Goal: Task Accomplishment & Management: Manage account settings

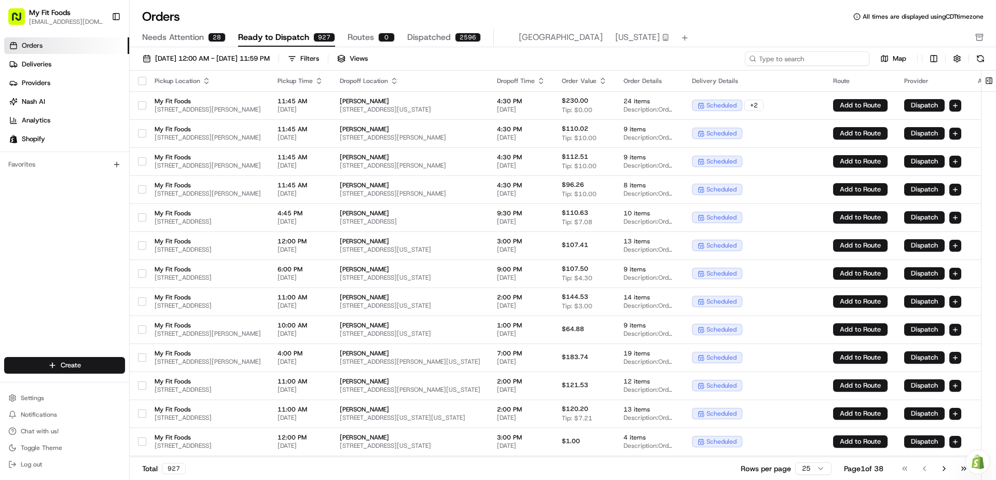
click at [804, 53] on input at bounding box center [807, 58] width 124 height 15
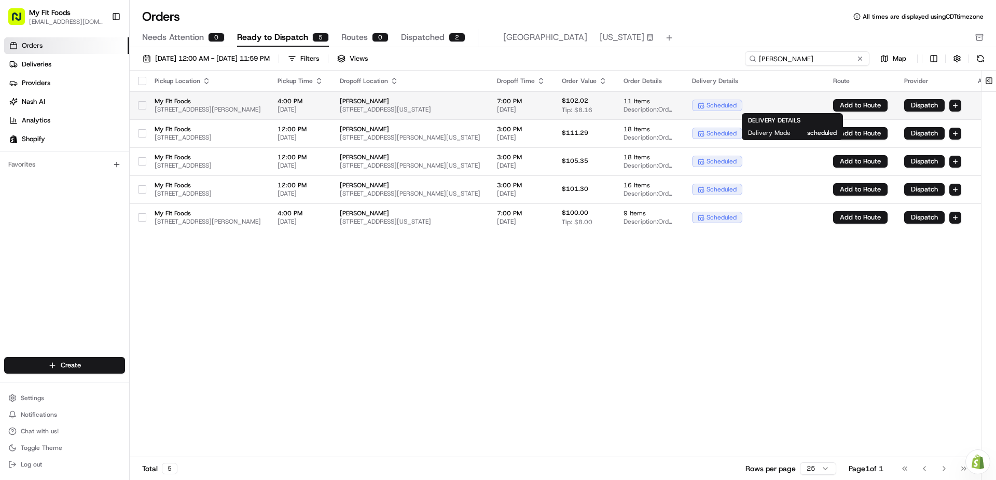
type input "dylan"
click at [814, 103] on div "scheduled" at bounding box center [754, 105] width 124 height 11
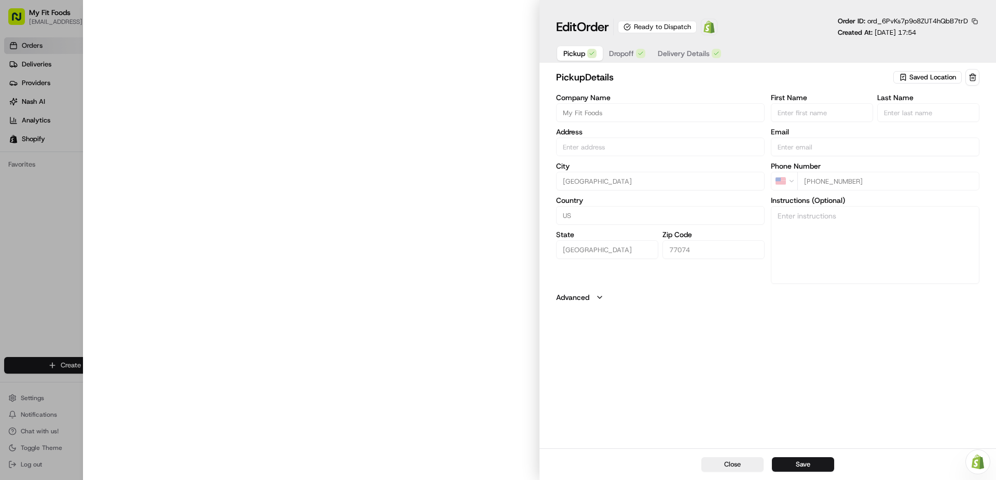
type input "[STREET_ADDRESS][PERSON_NAME]"
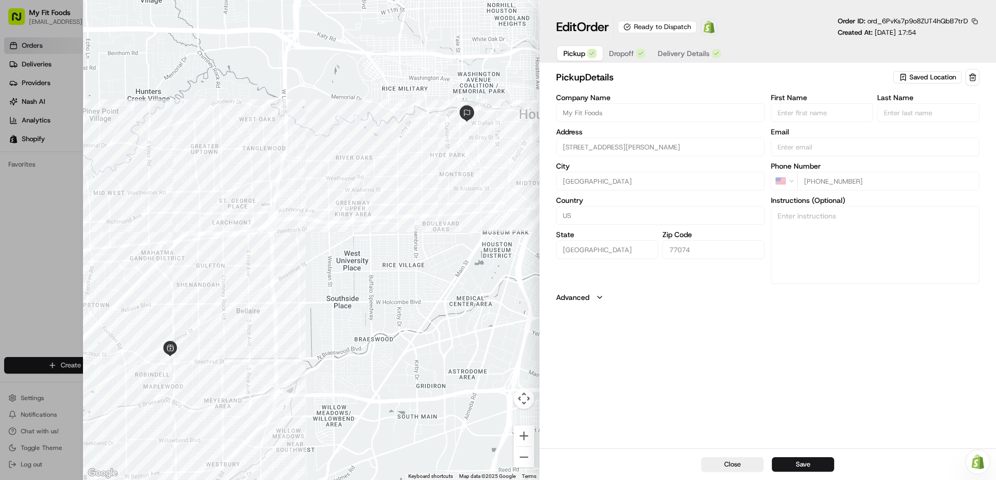
click at [947, 78] on span "Saved Location" at bounding box center [932, 77] width 47 height 9
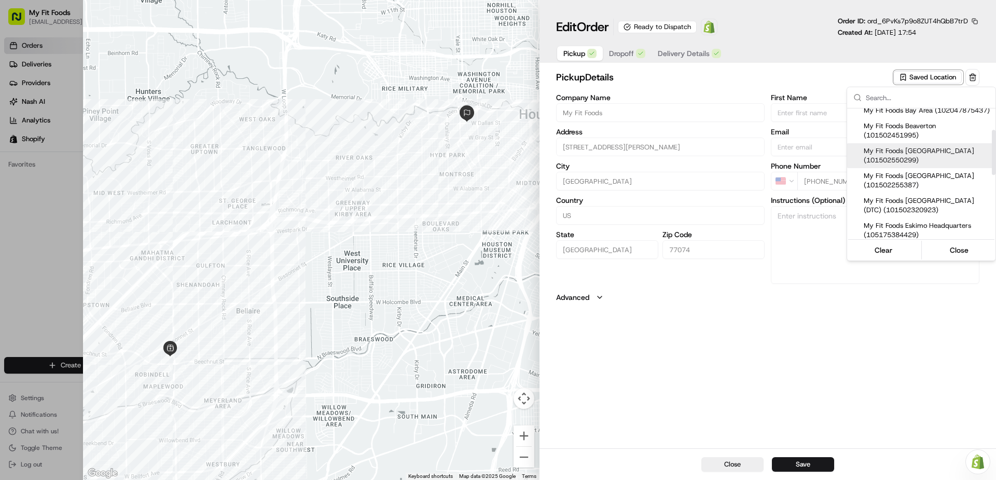
scroll to position [52, 0]
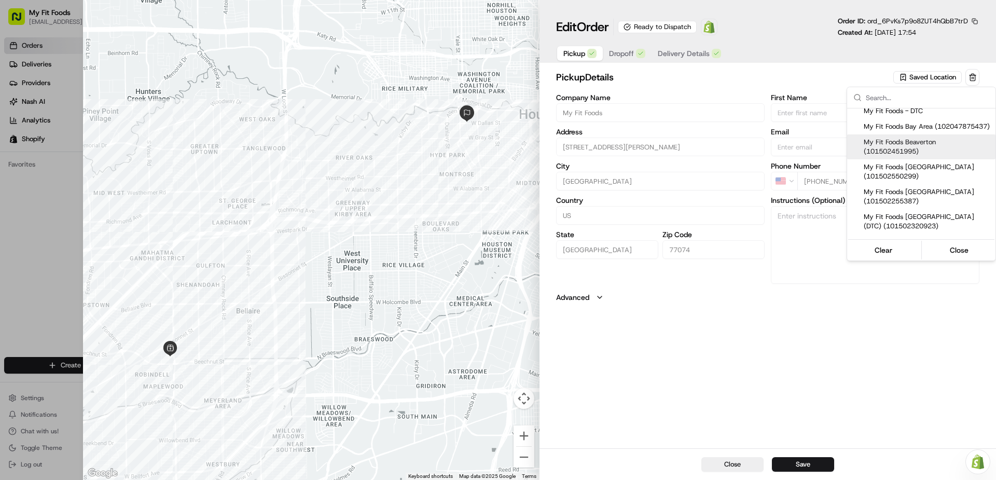
click at [697, 89] on div at bounding box center [498, 240] width 996 height 480
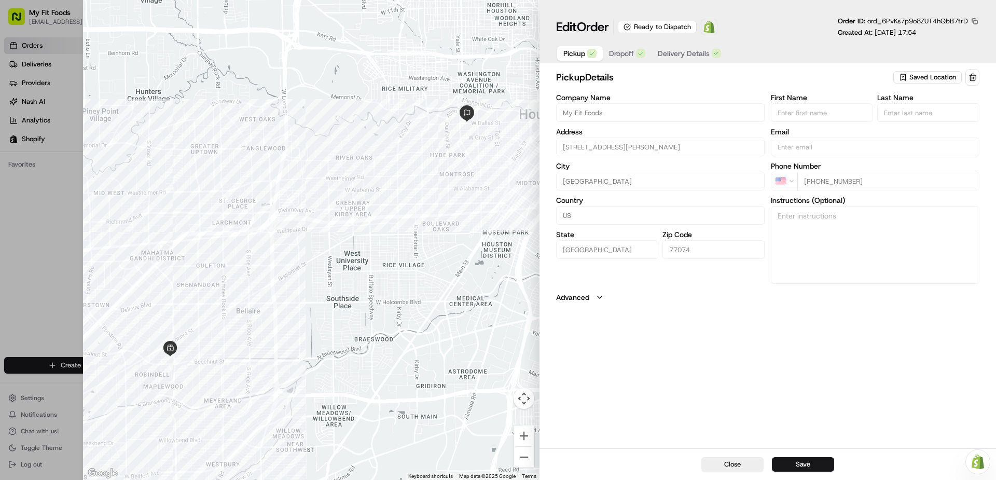
click at [913, 76] on span "Saved Location" at bounding box center [932, 77] width 47 height 9
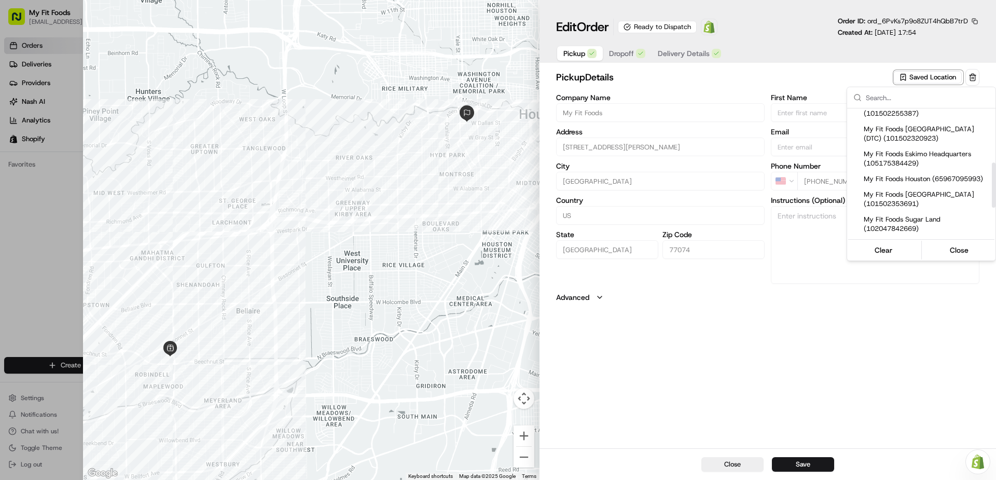
scroll to position [156, 0]
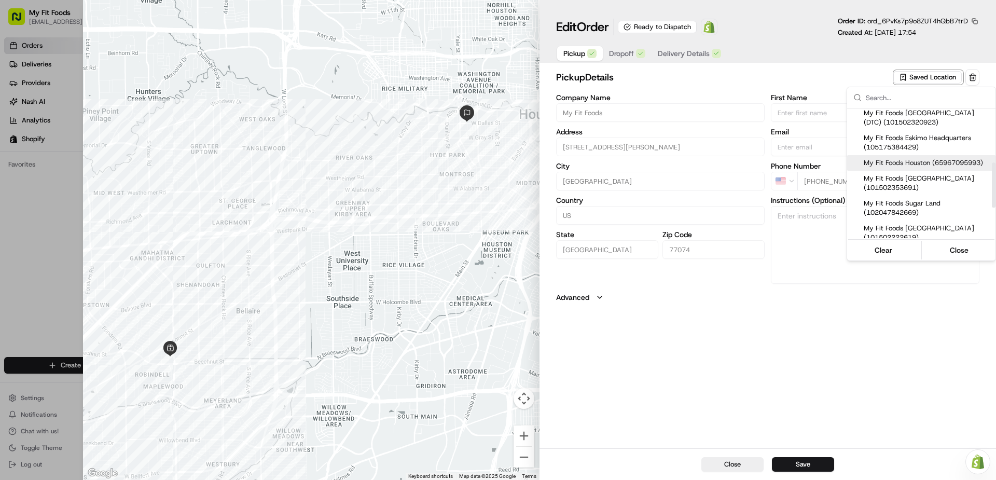
click at [935, 167] on span "My Fit Foods Houston (65967095993)" at bounding box center [927, 162] width 128 height 9
type input "My Fit Foods Houston"
type input "[STREET_ADDRESS]"
type input "77027"
type input "+1 281 588 0034"
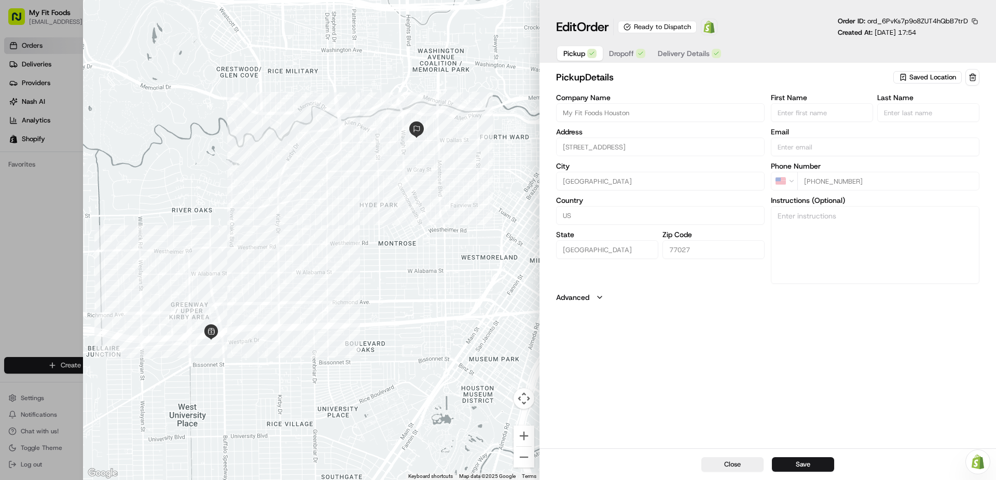
click at [799, 462] on body "My Fit Foods victorv@myfitfoods.com Toggle Sidebar Orders Deliveries Providers …" at bounding box center [498, 240] width 996 height 480
click at [800, 463] on button "Save" at bounding box center [803, 464] width 62 height 15
click at [744, 466] on button "Close" at bounding box center [732, 464] width 62 height 15
type input "+1"
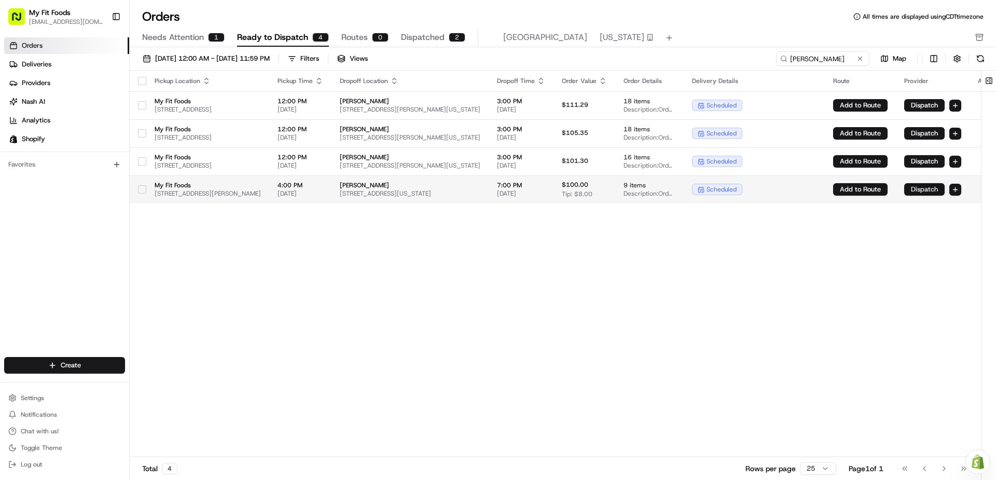
click at [944, 188] on button "Dispatch" at bounding box center [924, 189] width 40 height 12
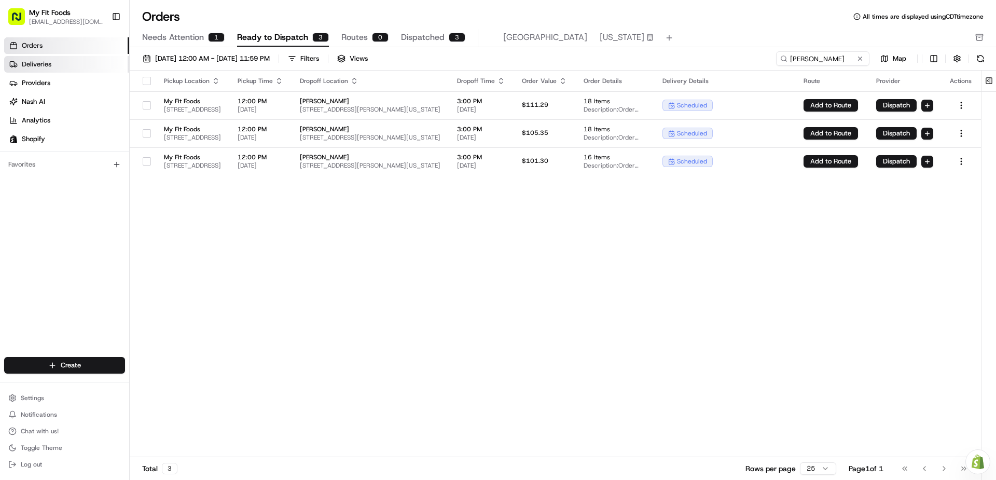
click at [54, 62] on link "Deliveries" at bounding box center [66, 64] width 125 height 17
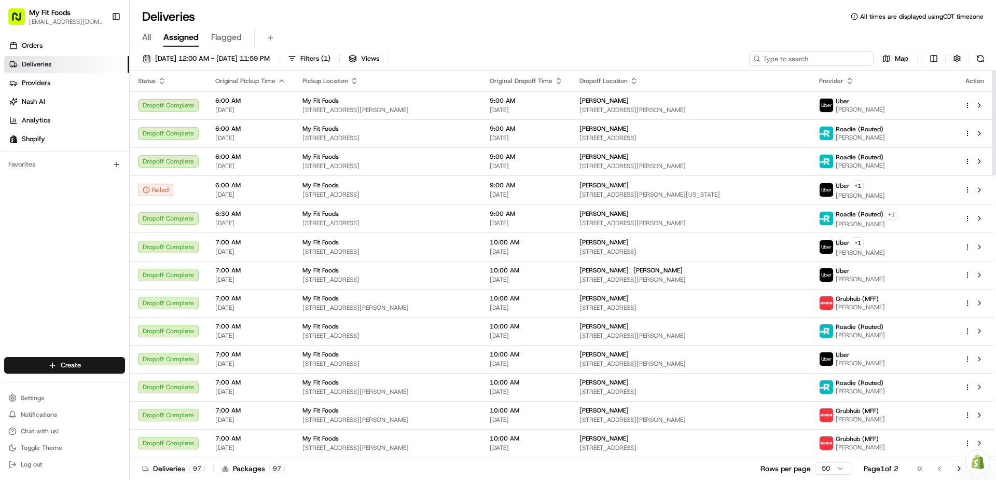
click at [803, 55] on input at bounding box center [811, 58] width 124 height 15
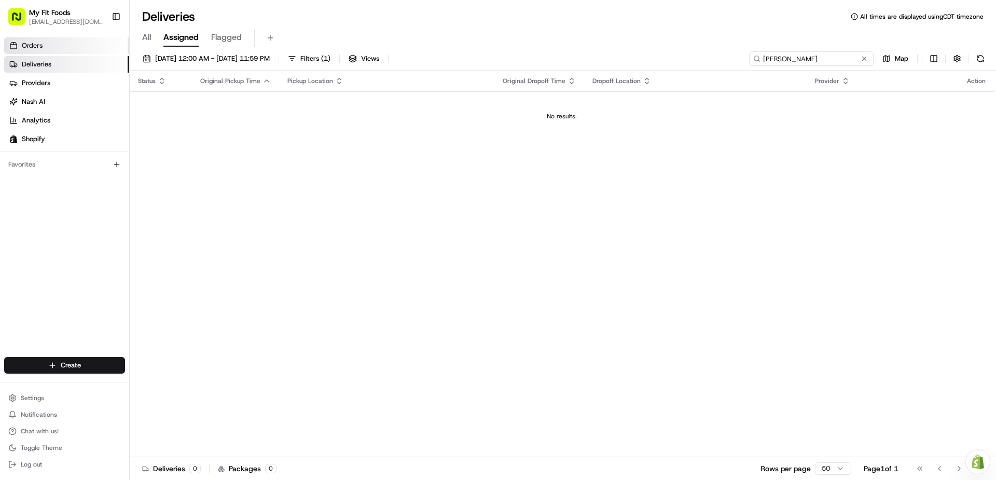
type input "dylan"
click at [86, 44] on link "Orders" at bounding box center [66, 45] width 125 height 17
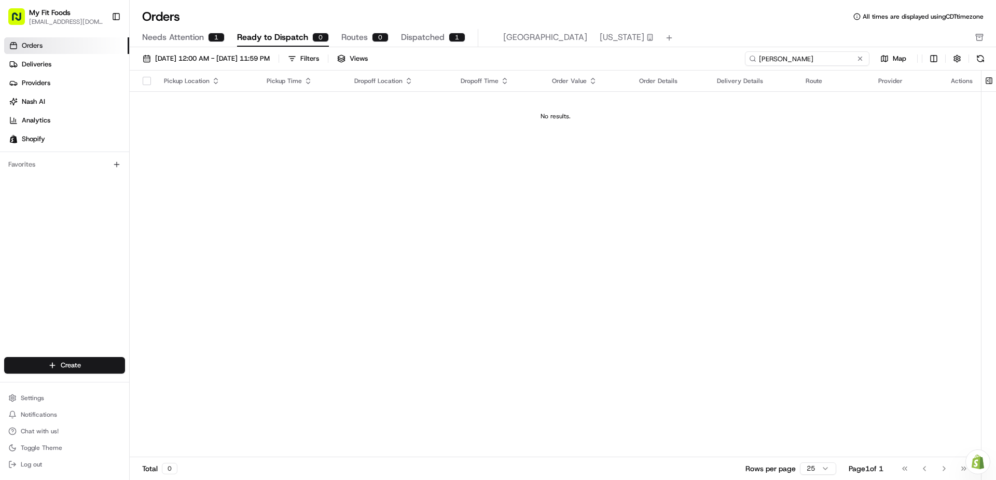
type input "dylan q"
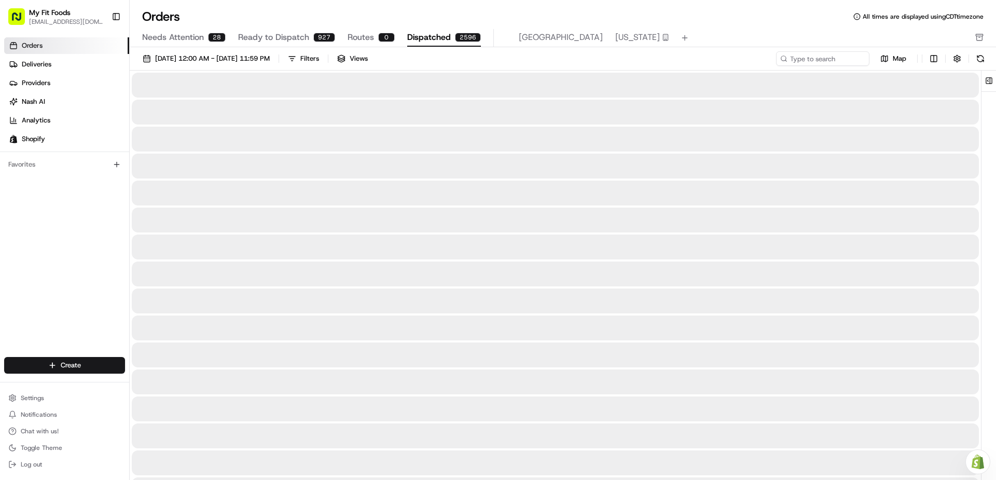
click at [418, 39] on span "Dispatched" at bounding box center [429, 37] width 44 height 12
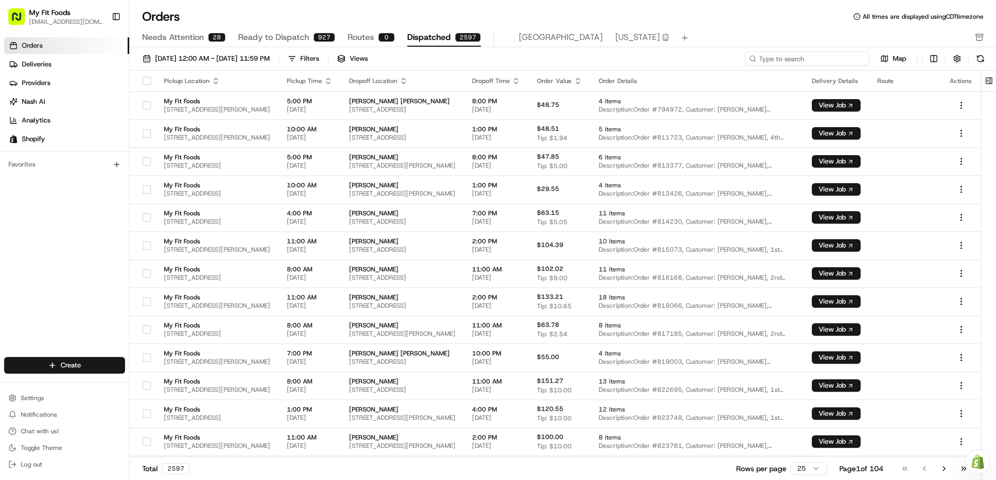
click at [805, 55] on input at bounding box center [807, 58] width 124 height 15
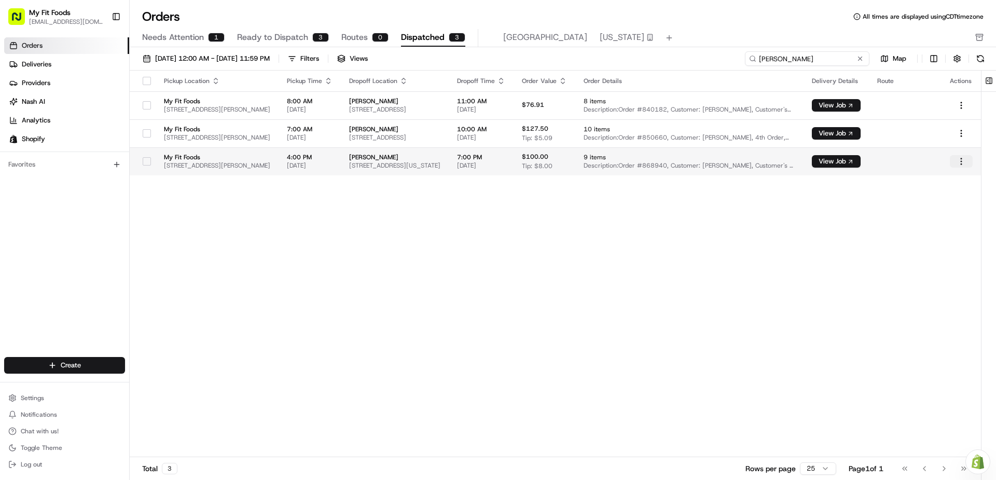
type input "dylan"
click at [958, 161] on html "My Fit Foods victorv@myfitfoods.com Toggle Sidebar Orders Deliveries Providers …" at bounding box center [498, 240] width 996 height 480
click at [840, 160] on html "My Fit Foods victorv@myfitfoods.com Toggle Sidebar Orders Deliveries Providers …" at bounding box center [498, 240] width 996 height 480
click at [840, 160] on button "View Job" at bounding box center [836, 161] width 49 height 12
click at [848, 161] on button "View Job" at bounding box center [836, 161] width 49 height 12
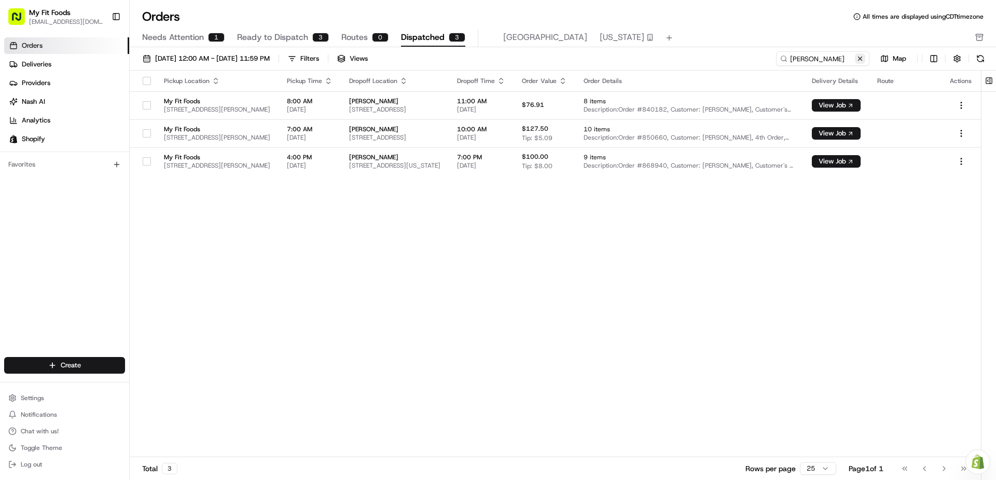
click at [859, 60] on button at bounding box center [860, 58] width 10 height 10
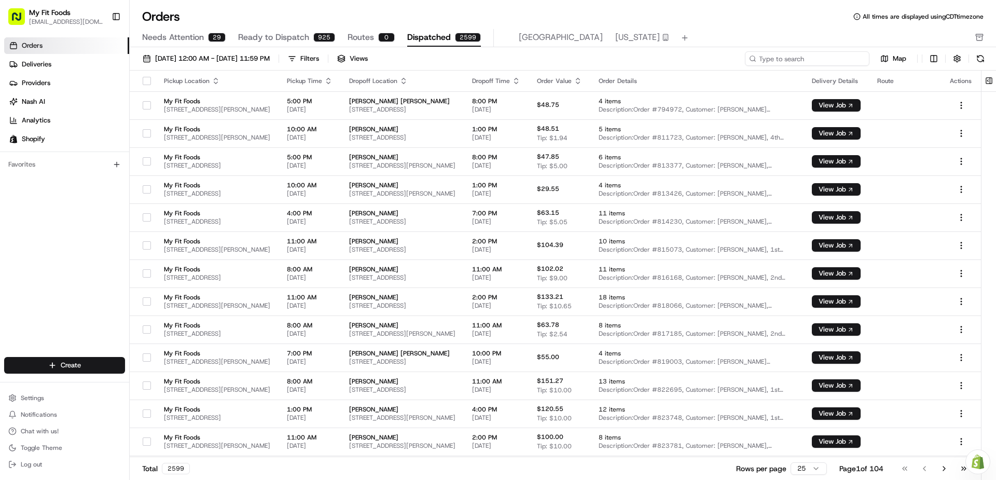
click at [836, 60] on input at bounding box center [807, 58] width 124 height 15
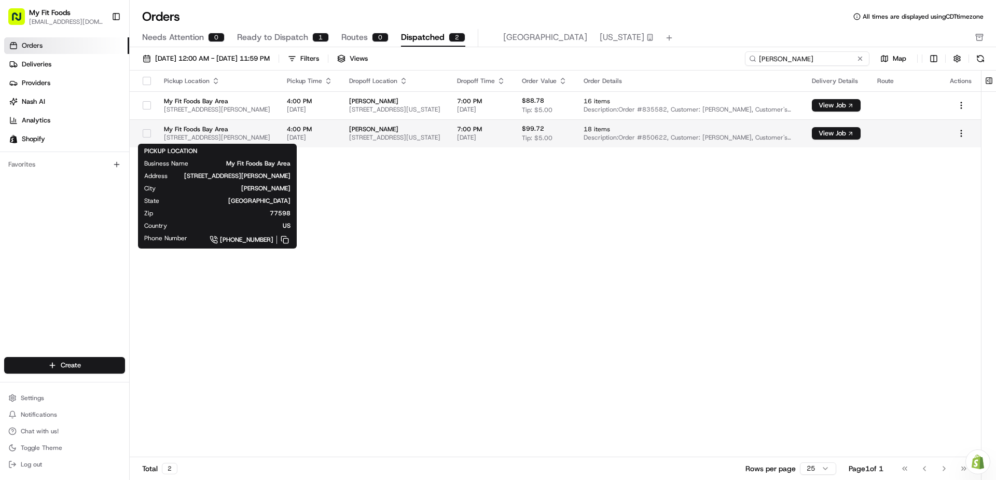
type input "[PERSON_NAME]"
click at [270, 135] on span "[STREET_ADDRESS][PERSON_NAME]" at bounding box center [217, 137] width 106 height 8
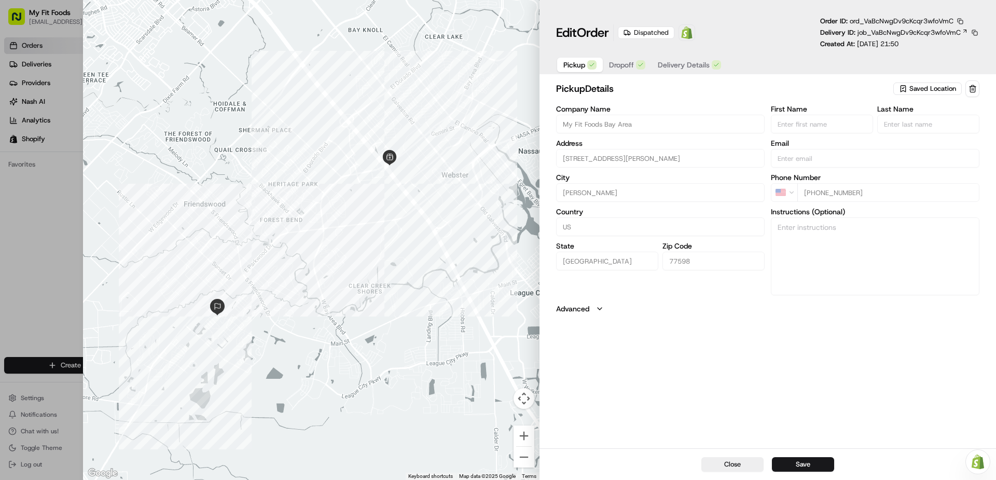
click at [680, 60] on span "Delivery Details" at bounding box center [684, 65] width 52 height 10
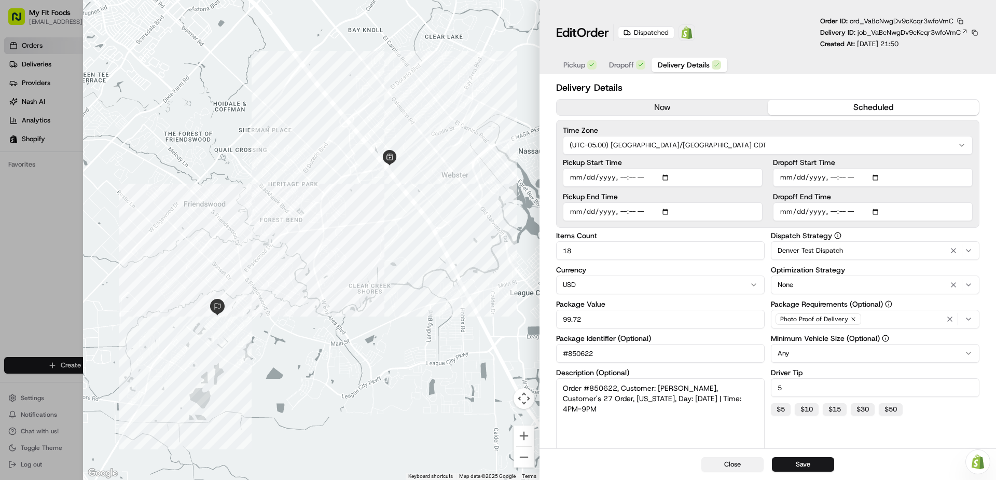
click at [744, 464] on button "Close" at bounding box center [732, 464] width 62 height 15
type input "1"
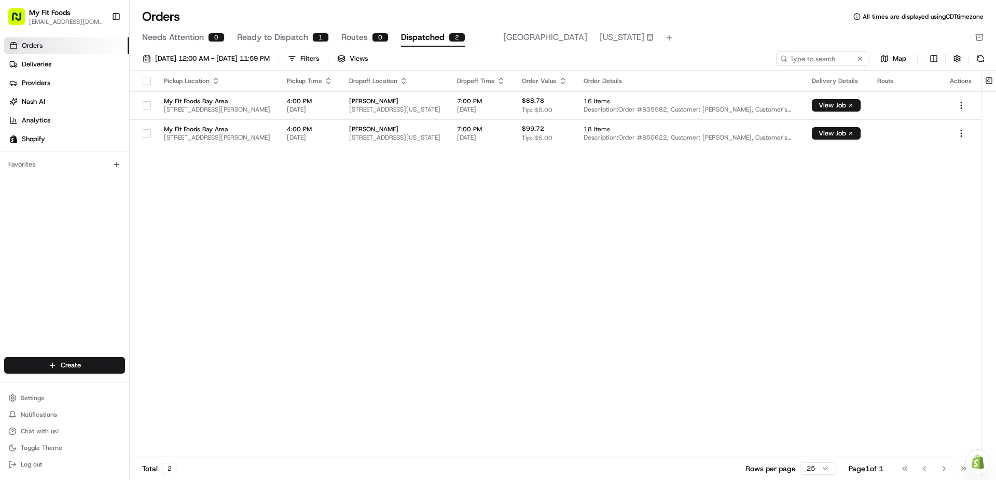
click at [187, 39] on span "Needs Attention" at bounding box center [173, 37] width 62 height 12
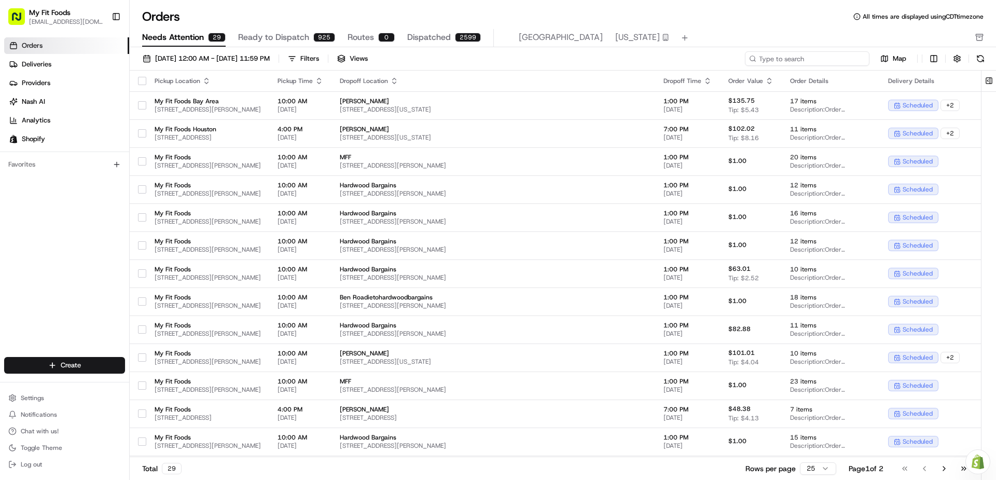
click at [810, 54] on input at bounding box center [807, 58] width 124 height 15
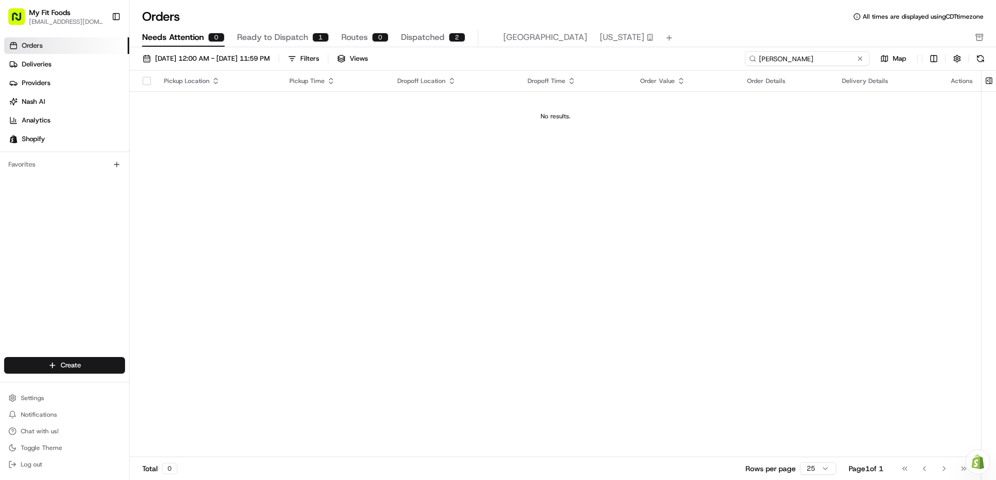
type input "[PERSON_NAME]"
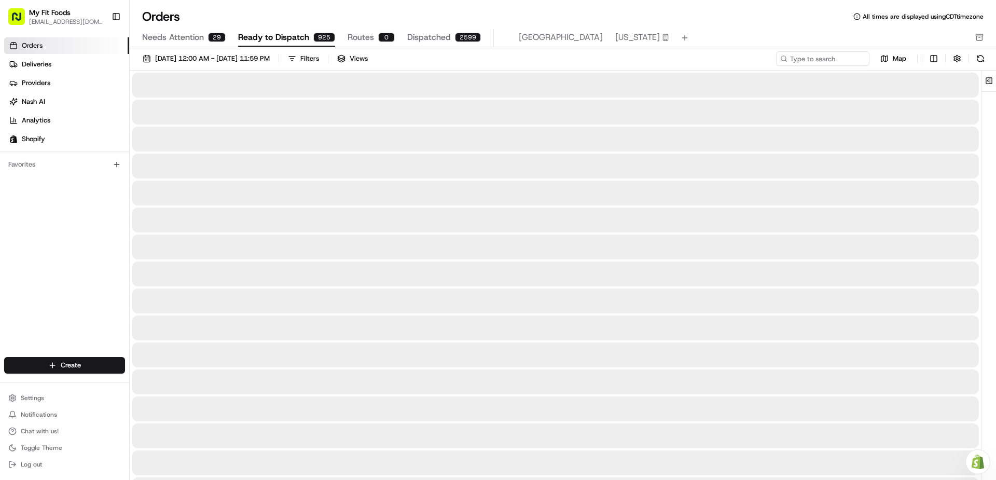
click at [269, 36] on span "Ready to Dispatch" at bounding box center [273, 37] width 71 height 12
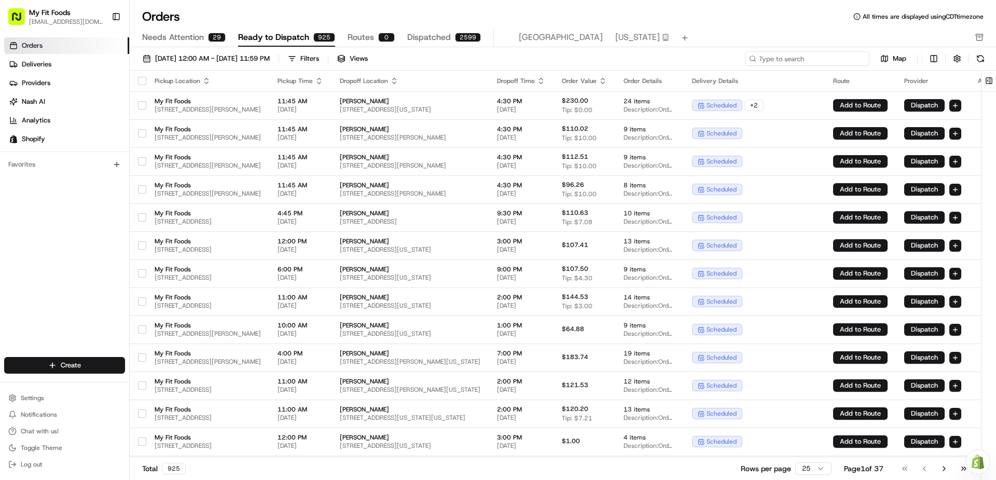
click at [820, 58] on input at bounding box center [807, 58] width 124 height 15
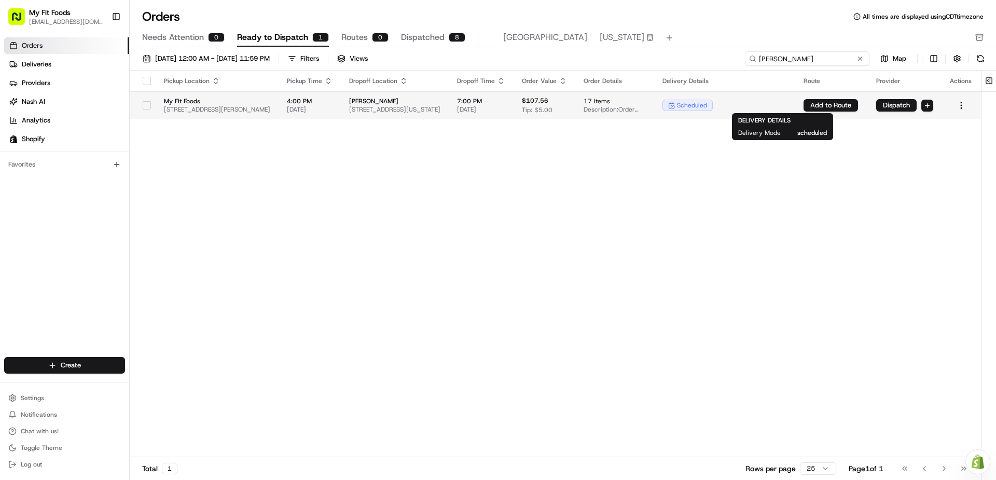
type input "[PERSON_NAME]"
click at [787, 110] on div "scheduled" at bounding box center [724, 105] width 124 height 11
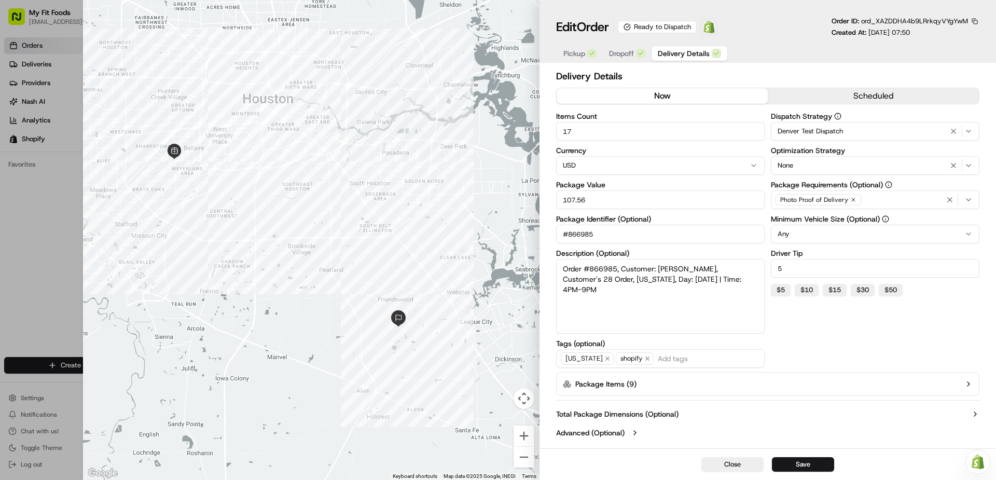
click at [709, 99] on button "now" at bounding box center [661, 96] width 211 height 16
click at [838, 96] on button "scheduled" at bounding box center [872, 96] width 211 height 16
click at [730, 95] on button "now" at bounding box center [661, 96] width 211 height 16
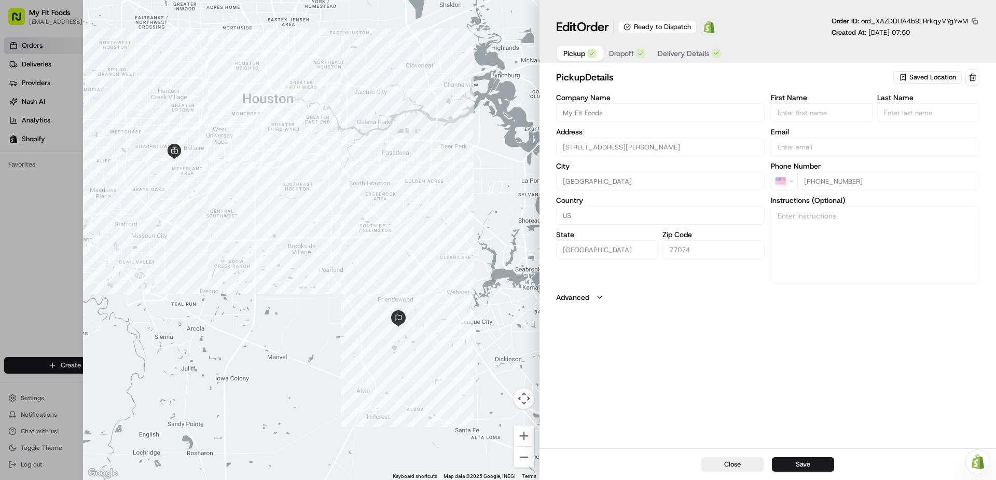
click at [567, 49] on span "Pickup" at bounding box center [574, 53] width 22 height 10
click at [924, 79] on span "Saved Location" at bounding box center [932, 77] width 47 height 9
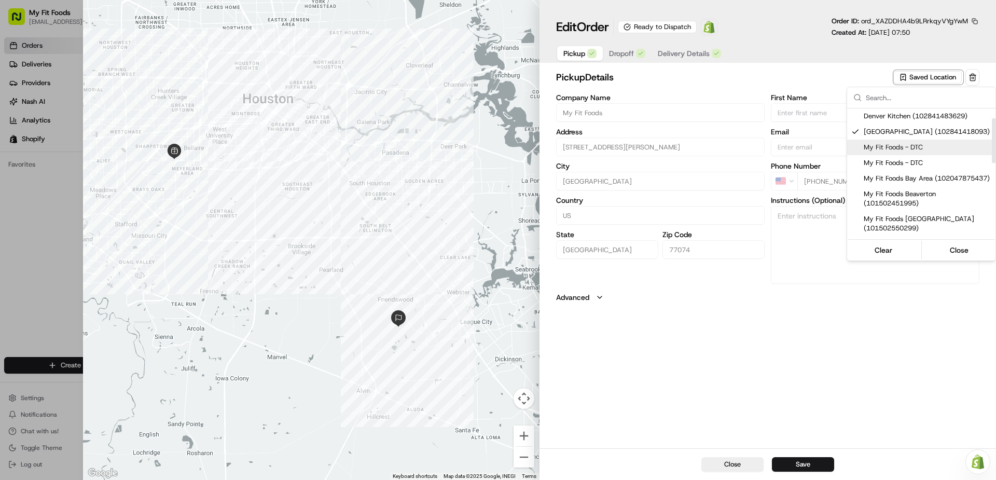
scroll to position [52, 0]
click at [921, 131] on span "My Fit Foods Bay Area (102047875437)" at bounding box center [927, 126] width 128 height 9
type input "My Fit Foods Bay Area"
type input "[STREET_ADDRESS][PERSON_NAME]"
type input "Webster"
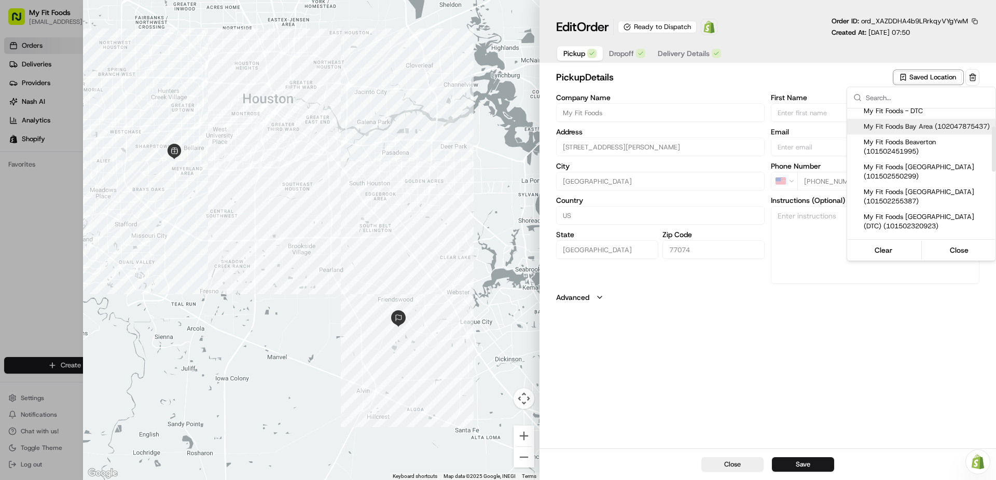
type input "77598"
type input "[PHONE_NUMBER]"
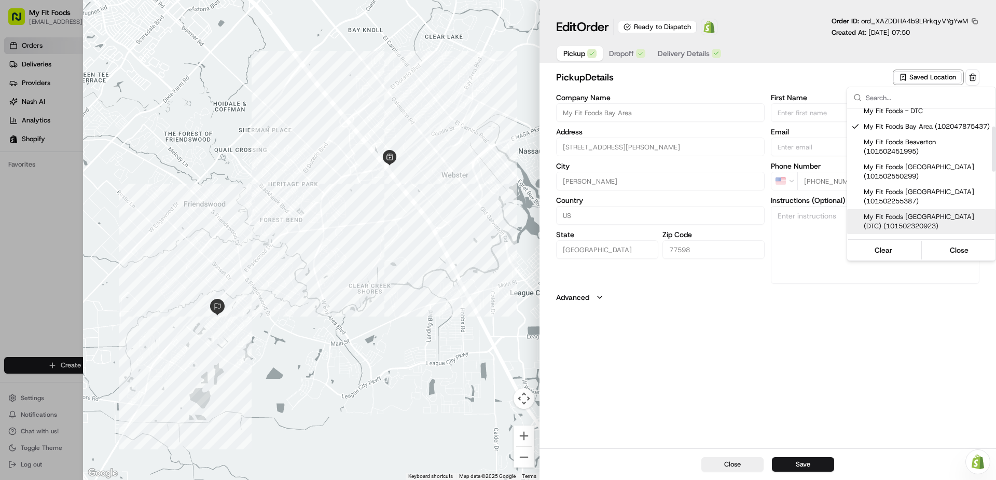
click at [800, 460] on div at bounding box center [498, 240] width 996 height 480
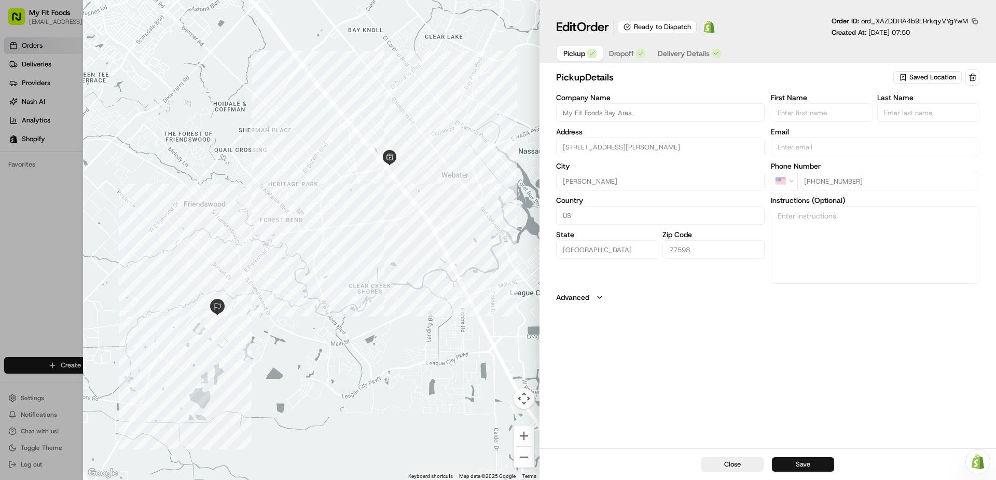
click at [800, 462] on button "Save" at bounding box center [803, 464] width 62 height 15
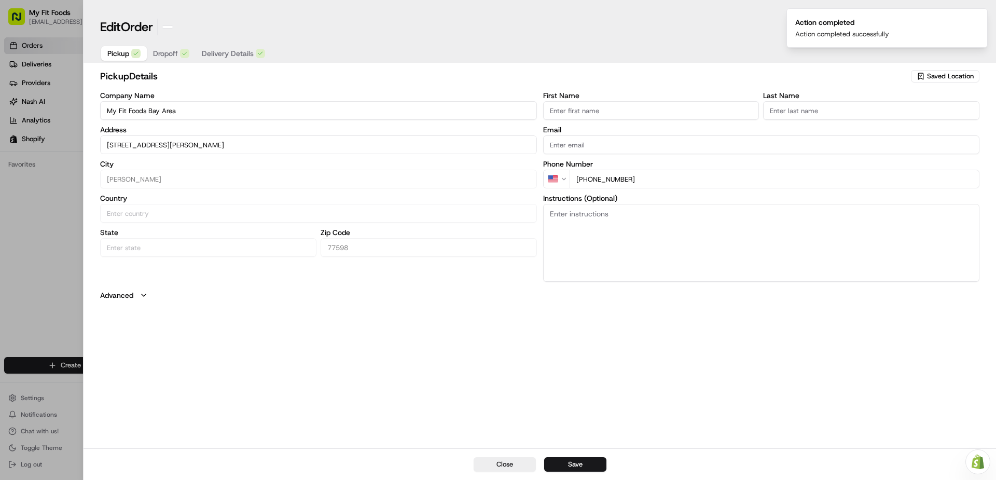
type input "+1"
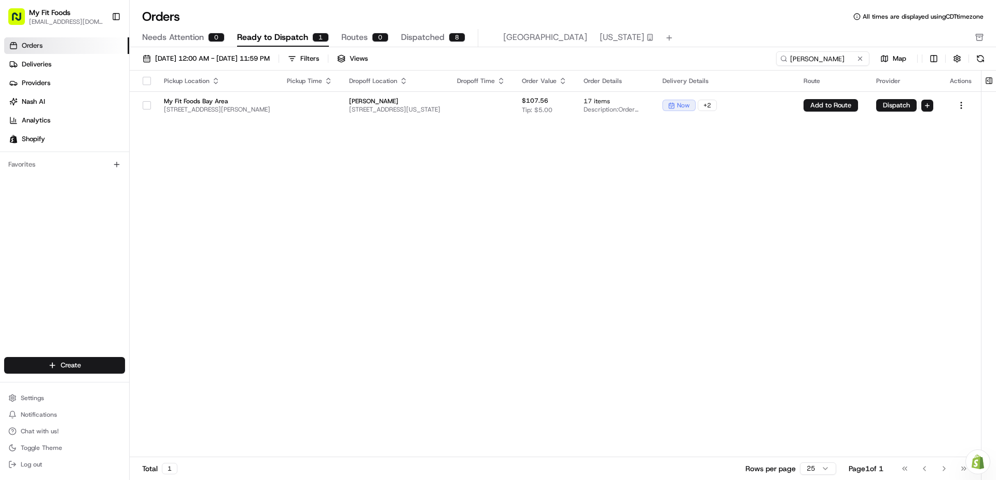
click at [944, 469] on div "Go to first page Go to previous page Go to next page Go to last page" at bounding box center [934, 468] width 77 height 15
click at [787, 109] on div "now + 2" at bounding box center [724, 105] width 124 height 11
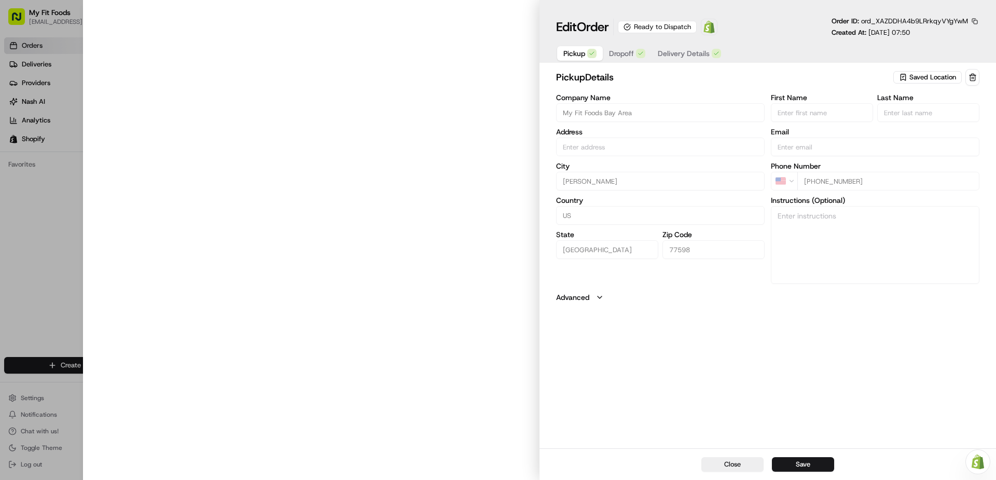
type input "[STREET_ADDRESS][PERSON_NAME]"
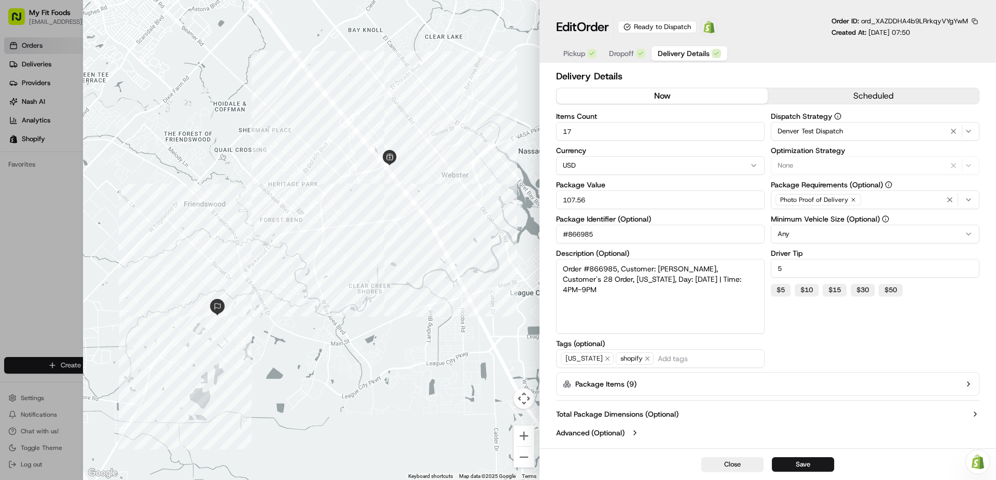
click at [686, 50] on span "Delivery Details" at bounding box center [684, 53] width 52 height 10
click at [882, 99] on button "scheduled" at bounding box center [872, 96] width 211 height 16
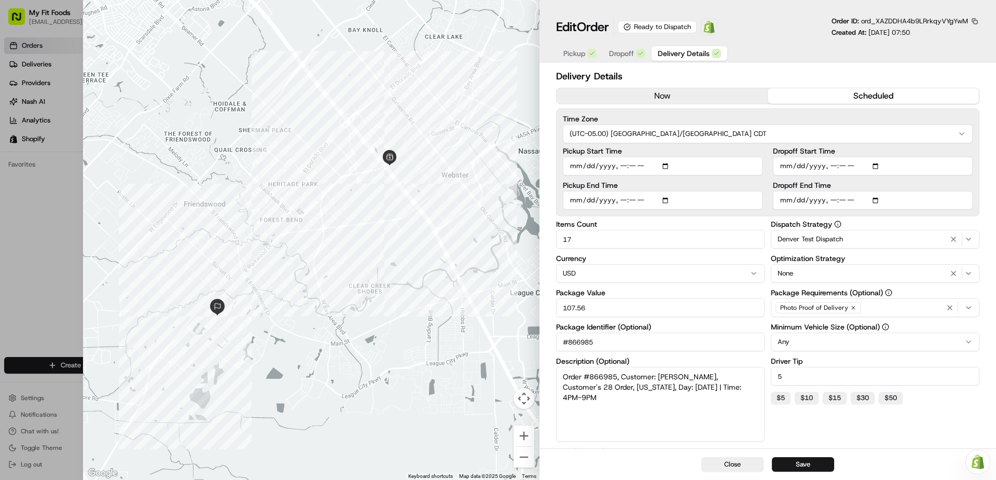
click at [714, 91] on button "now" at bounding box center [661, 96] width 211 height 16
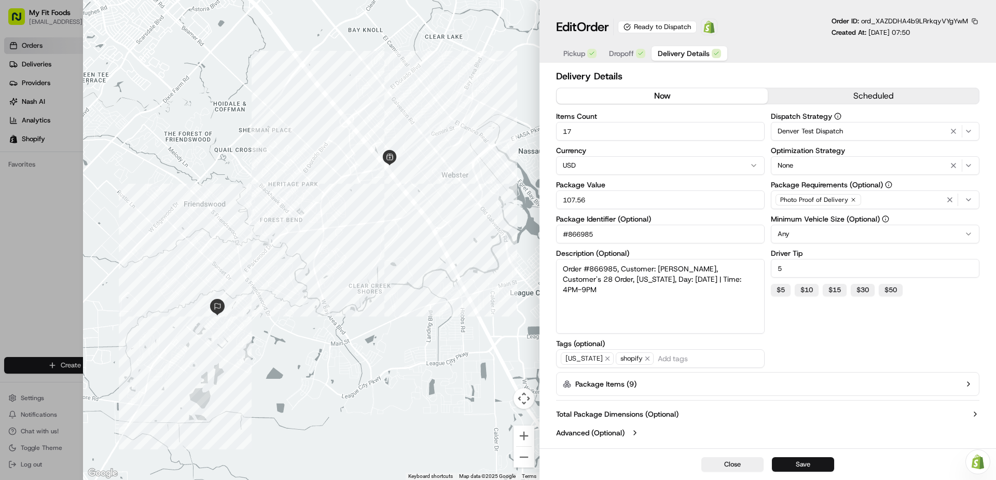
click at [810, 466] on button "Save" at bounding box center [803, 464] width 62 height 15
type input "1"
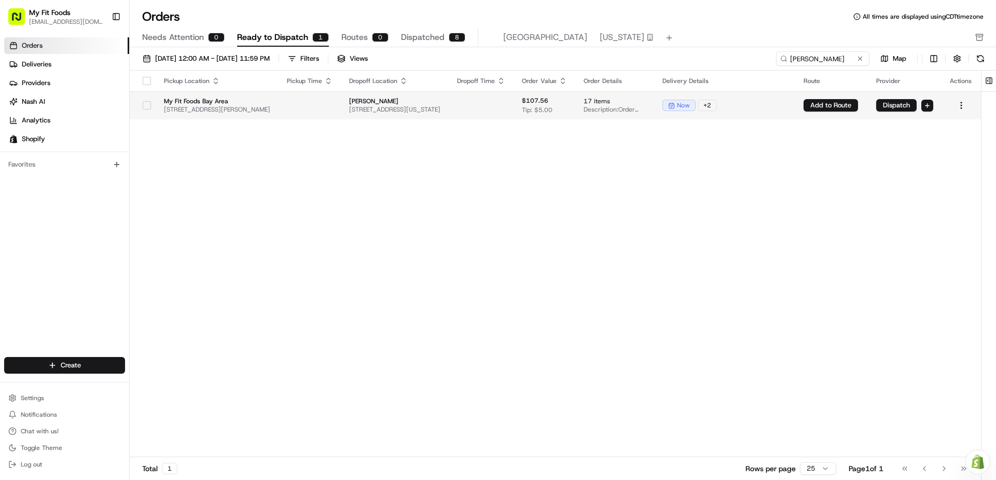
click at [143, 104] on button "button" at bounding box center [147, 105] width 8 height 8
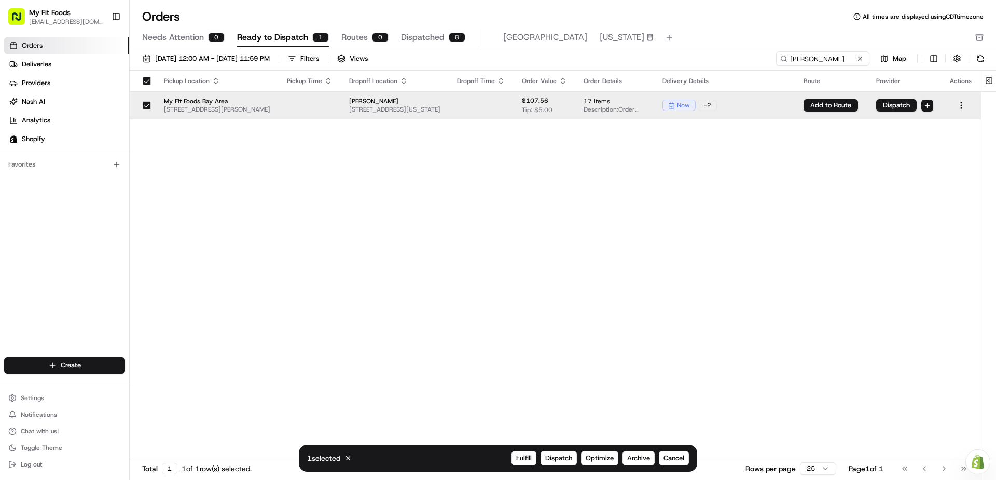
click at [868, 113] on td "Add to Route" at bounding box center [831, 105] width 73 height 28
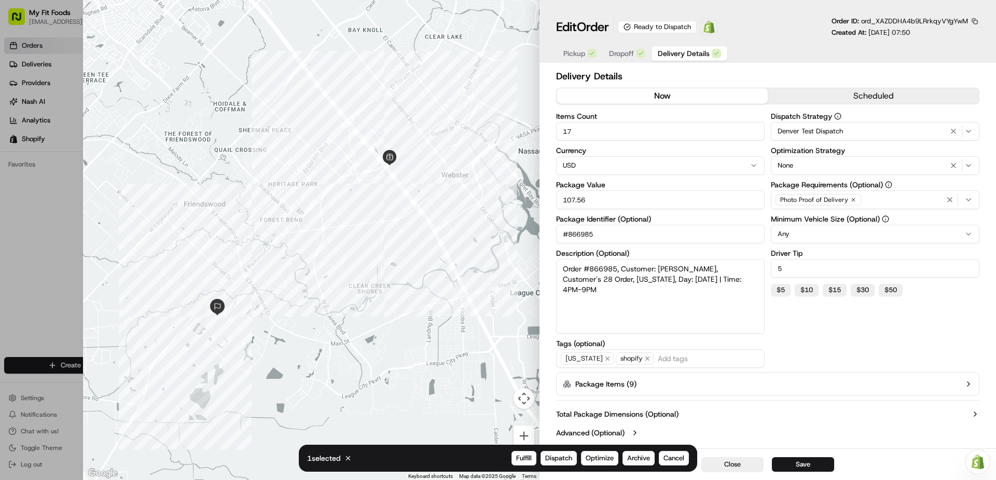
click at [881, 94] on button "scheduled" at bounding box center [872, 96] width 211 height 16
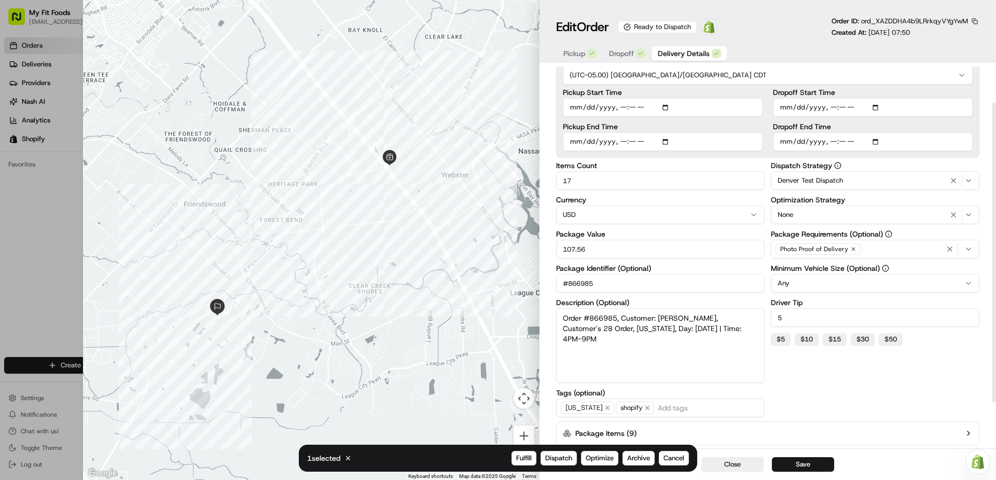
scroll to position [0, 0]
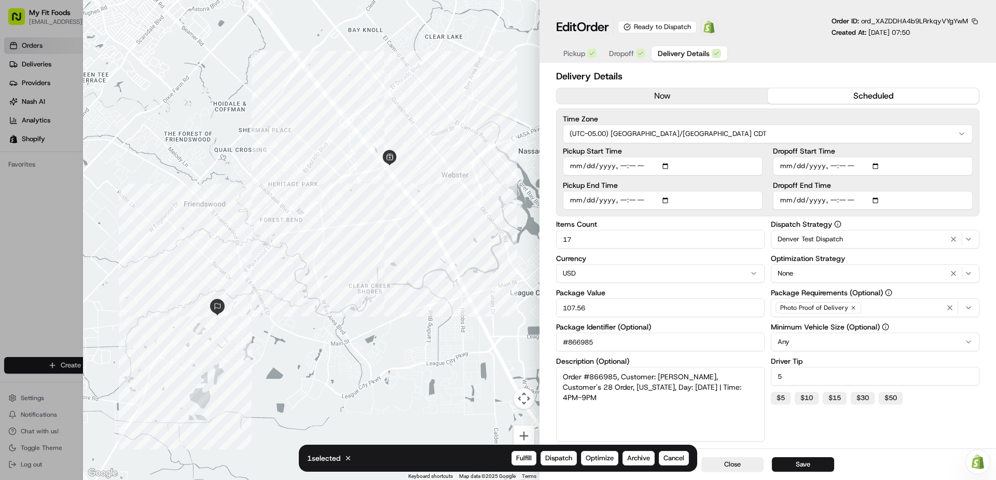
click at [735, 96] on button "now" at bounding box center [661, 96] width 211 height 16
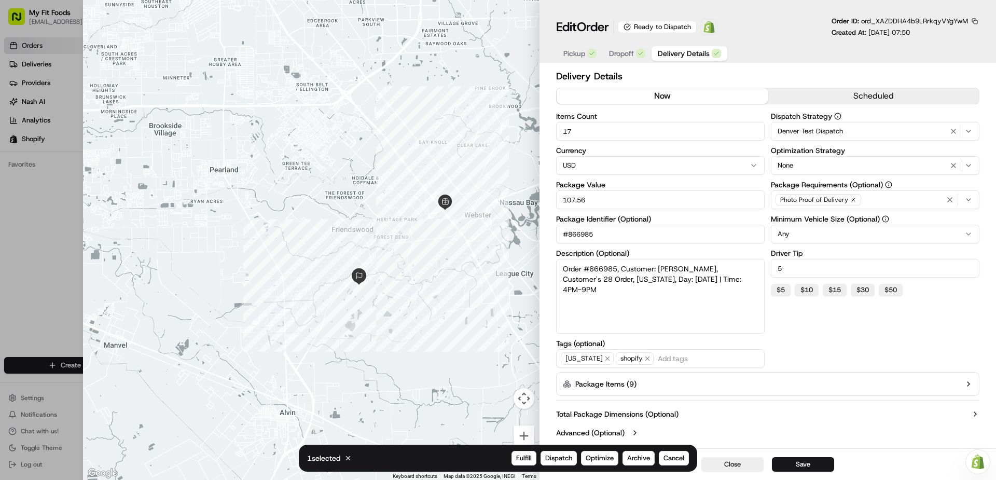
type input "1"
click at [55, 49] on div at bounding box center [498, 240] width 996 height 480
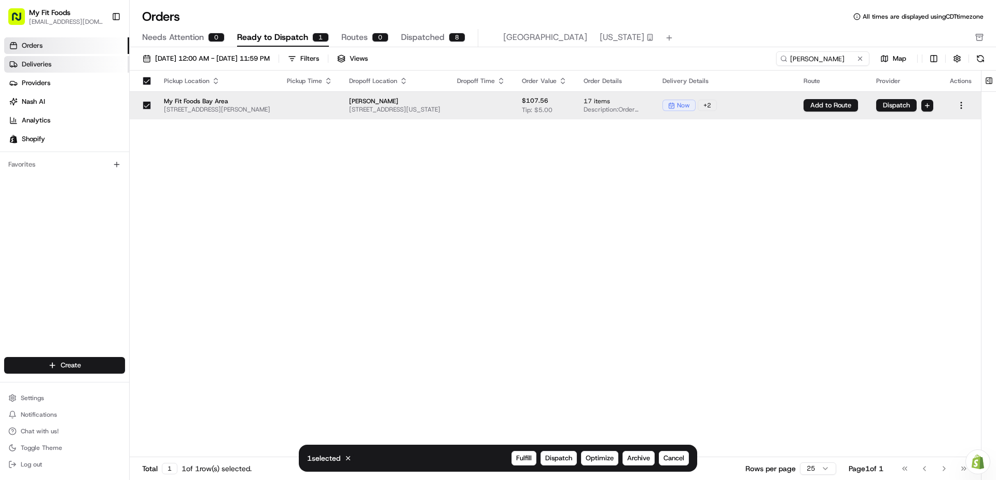
click at [55, 64] on link "Deliveries" at bounding box center [66, 64] width 125 height 17
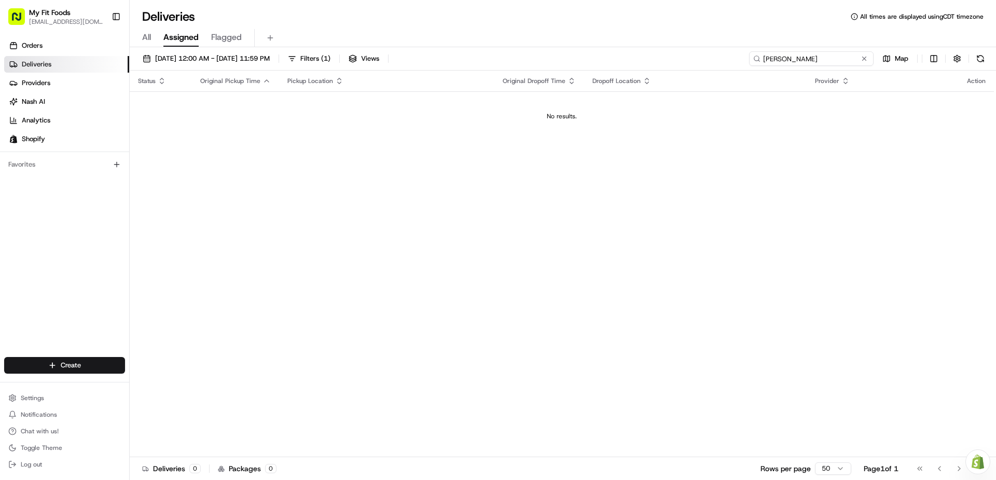
click at [820, 61] on input "dylan" at bounding box center [811, 58] width 124 height 15
click at [822, 61] on input "dylan" at bounding box center [811, 58] width 124 height 15
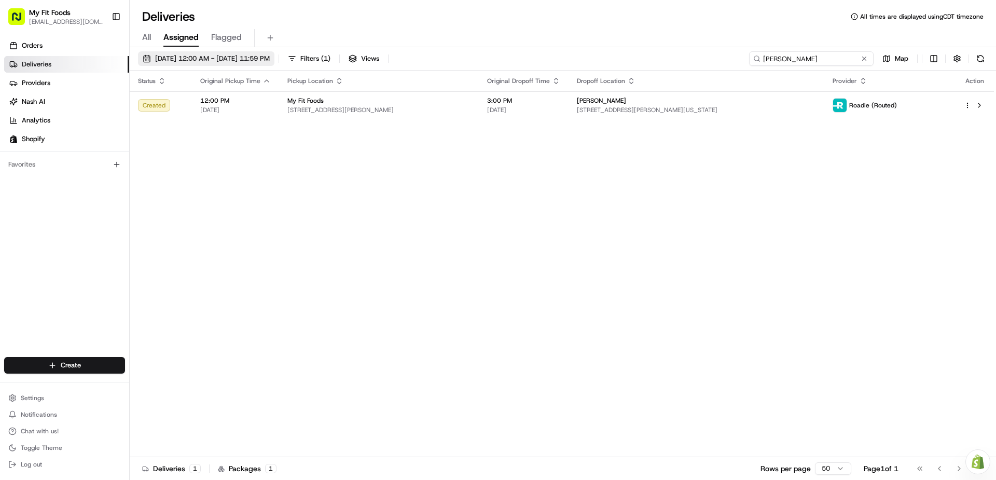
type input "[PERSON_NAME]"
click at [185, 61] on span "[DATE] 12:00 AM - [DATE] 11:59 PM" at bounding box center [212, 58] width 115 height 9
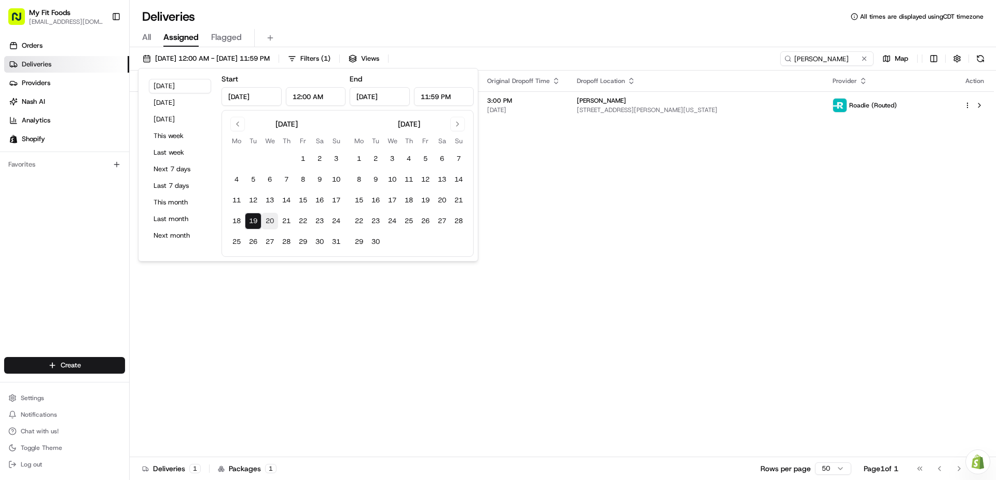
click at [266, 223] on button "20" at bounding box center [269, 221] width 17 height 17
type input "Aug 20, 2025"
click at [488, 115] on div "No results." at bounding box center [562, 116] width 856 height 8
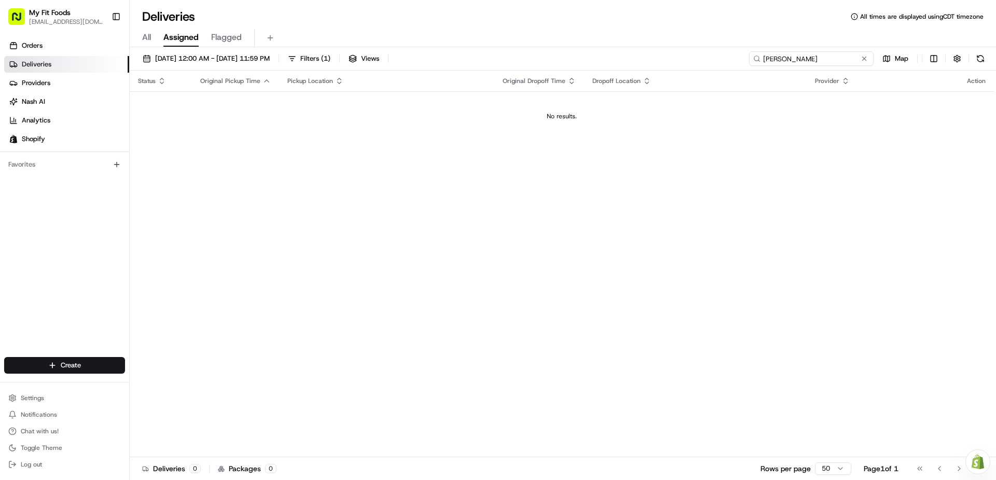
click at [826, 56] on input "[PERSON_NAME]" at bounding box center [811, 58] width 124 height 15
type input "[PERSON_NAME]"
click at [72, 50] on link "Orders" at bounding box center [66, 45] width 125 height 17
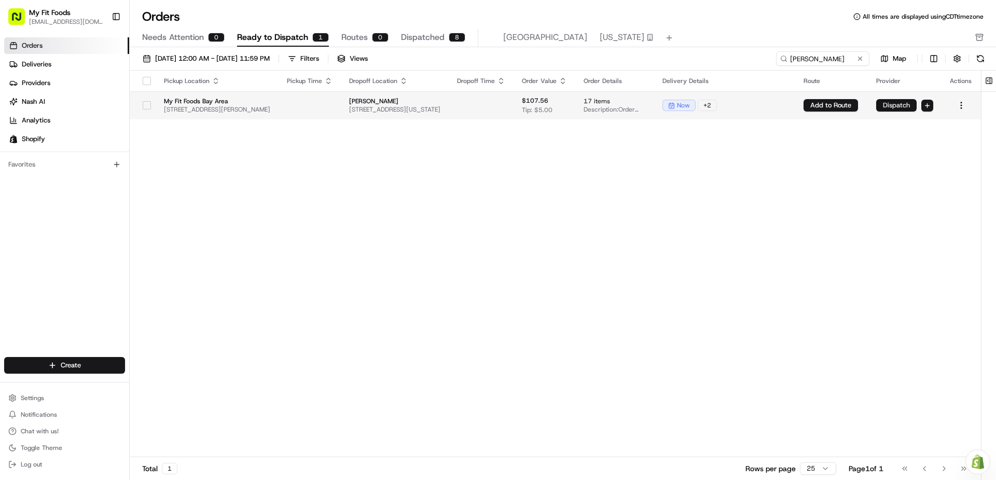
click at [916, 101] on button "Dispatch" at bounding box center [896, 105] width 40 height 12
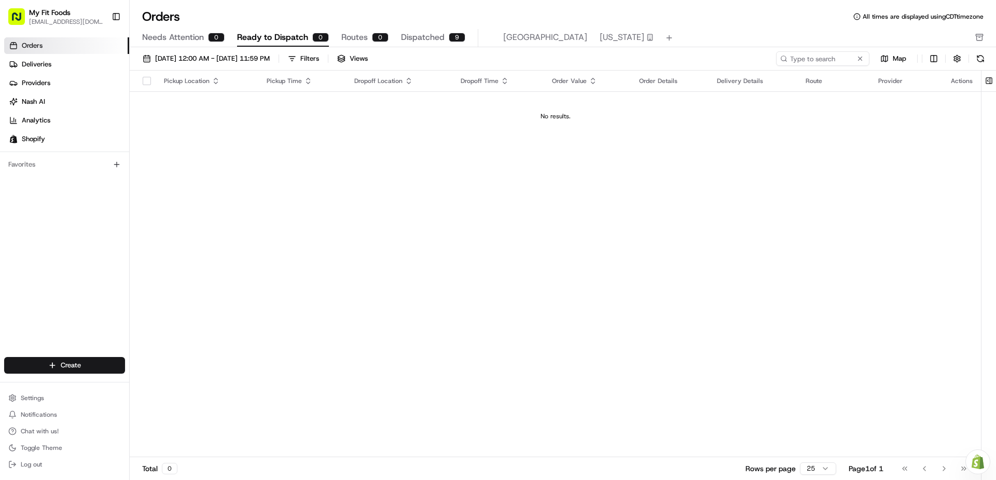
click at [424, 39] on span "Dispatched" at bounding box center [423, 37] width 44 height 12
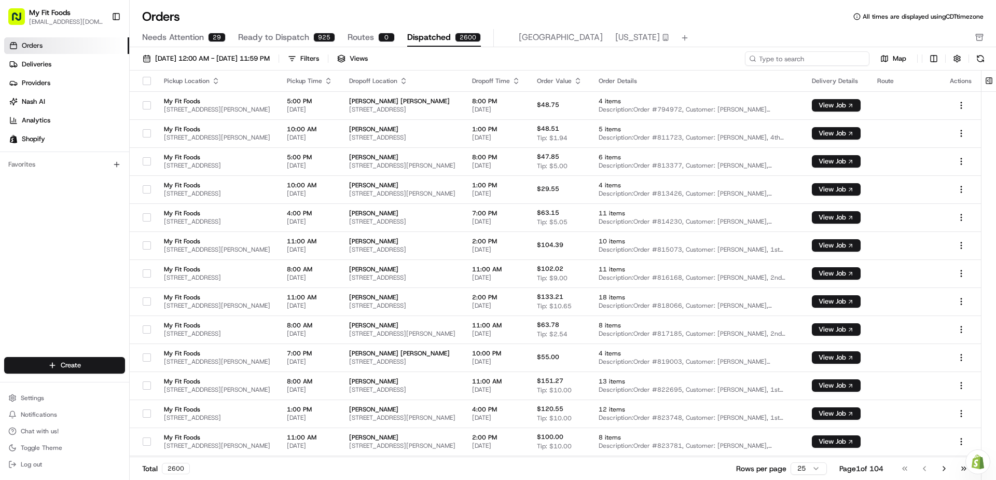
click at [795, 63] on input at bounding box center [807, 58] width 124 height 15
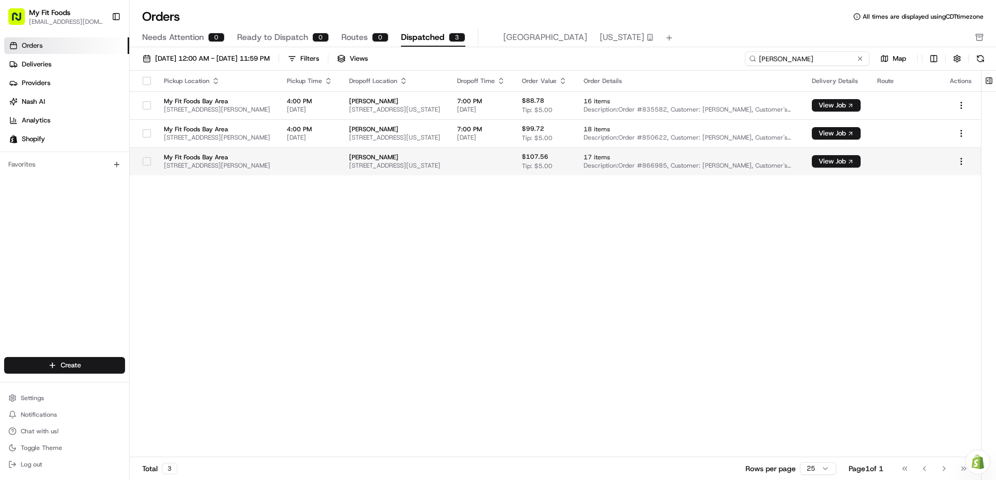
type input "[PERSON_NAME]"
click at [317, 166] on td at bounding box center [309, 161] width 62 height 28
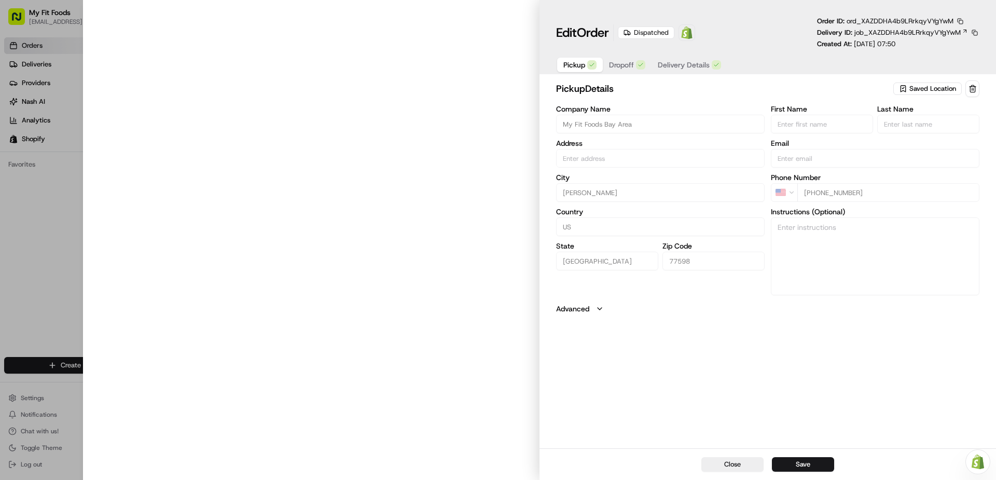
type input "[STREET_ADDRESS][PERSON_NAME]"
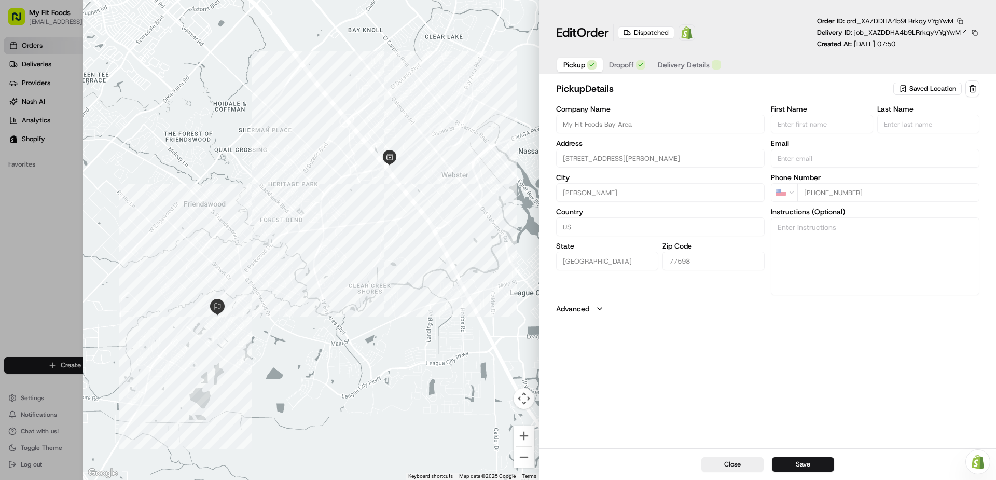
click at [665, 62] on span "Delivery Details" at bounding box center [684, 65] width 52 height 10
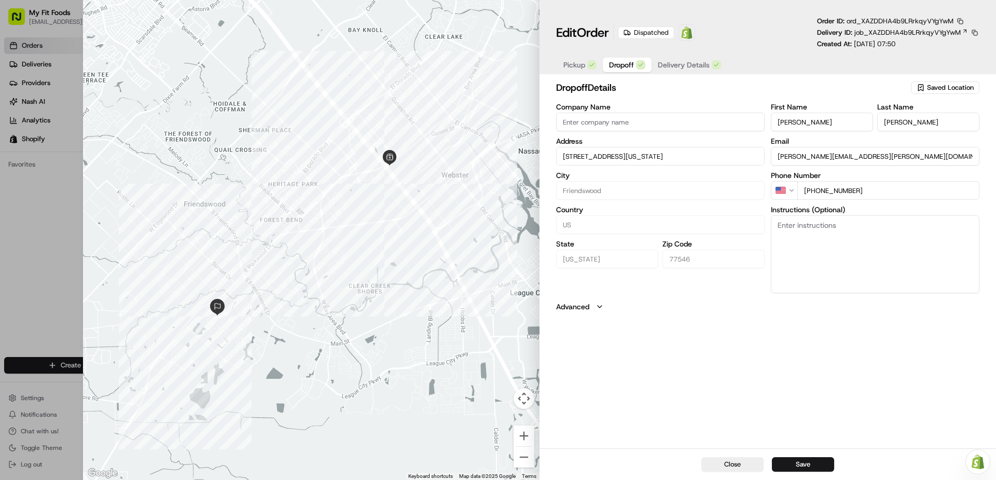
click at [627, 69] on span "Dropoff" at bounding box center [621, 65] width 25 height 10
click at [589, 66] on icon "button" at bounding box center [592, 65] width 6 height 6
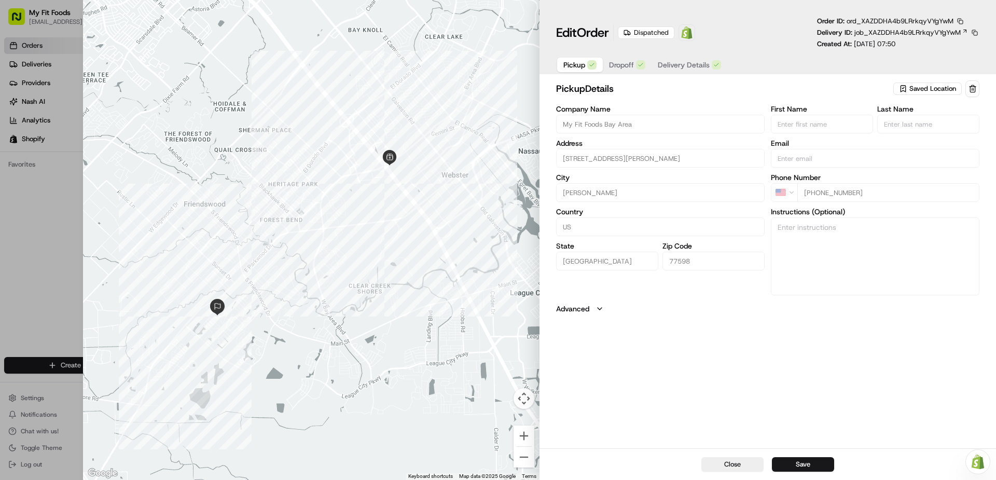
click at [679, 68] on span "Delivery Details" at bounding box center [684, 65] width 52 height 10
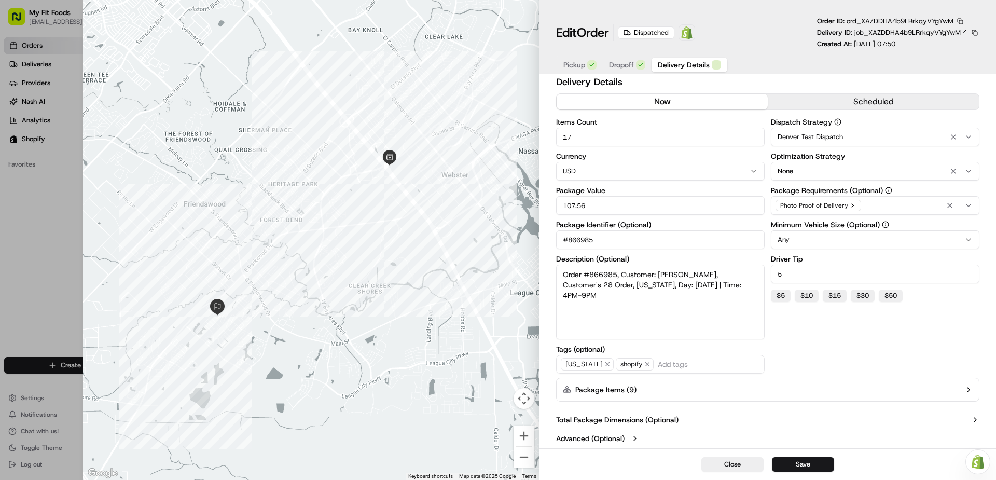
scroll to position [7, 0]
click at [224, 179] on div at bounding box center [311, 240] width 456 height 480
click at [790, 465] on button "Save" at bounding box center [803, 464] width 62 height 15
type input "1"
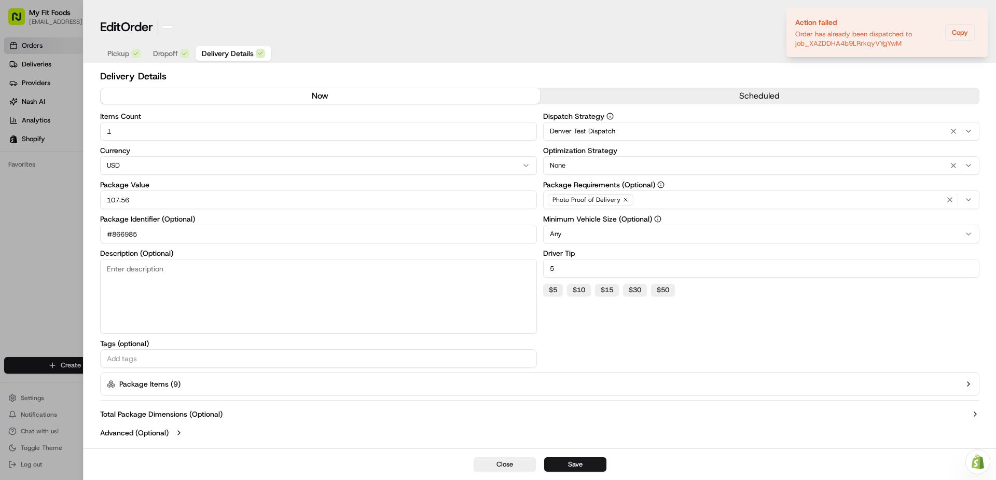
scroll to position [0, 0]
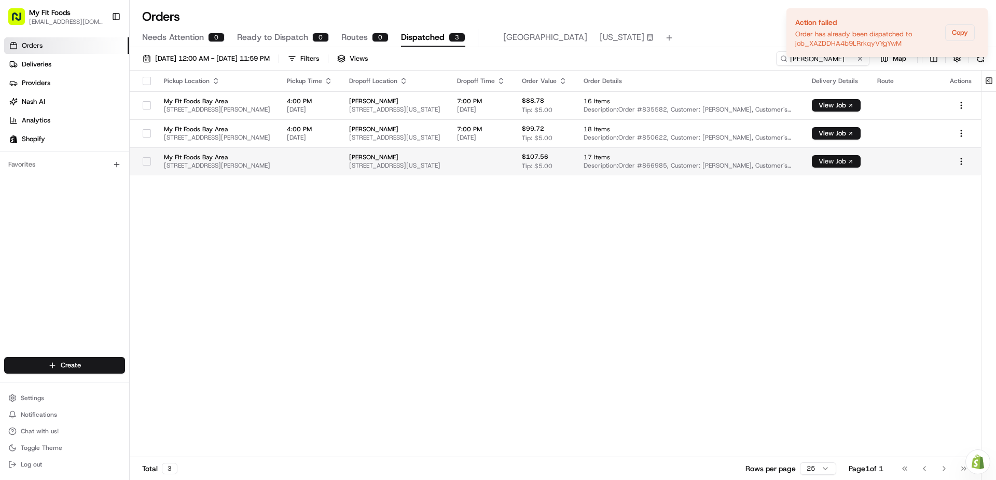
click at [851, 161] on button "View Job" at bounding box center [836, 161] width 49 height 12
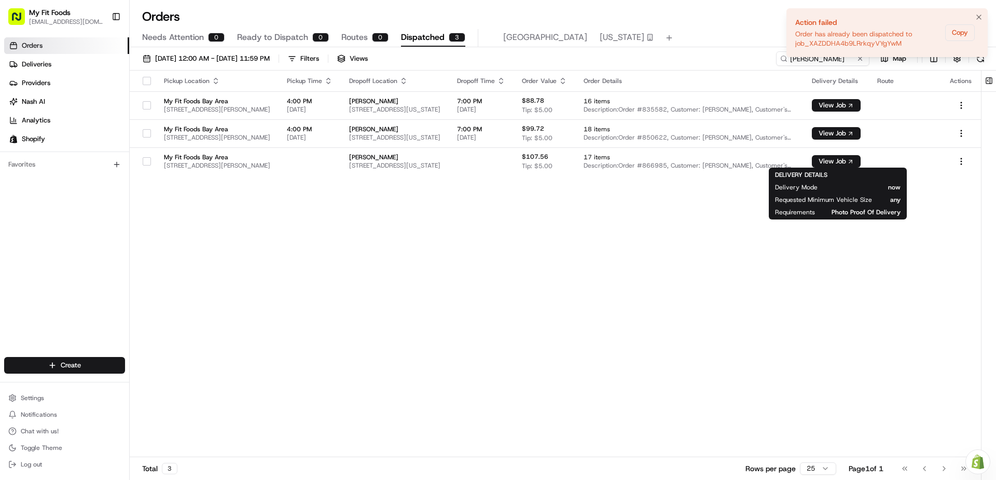
click at [882, 34] on div "Order has already been dispatched to job_XAZDDHA4b9LRrkqyVYgYwM" at bounding box center [868, 39] width 146 height 19
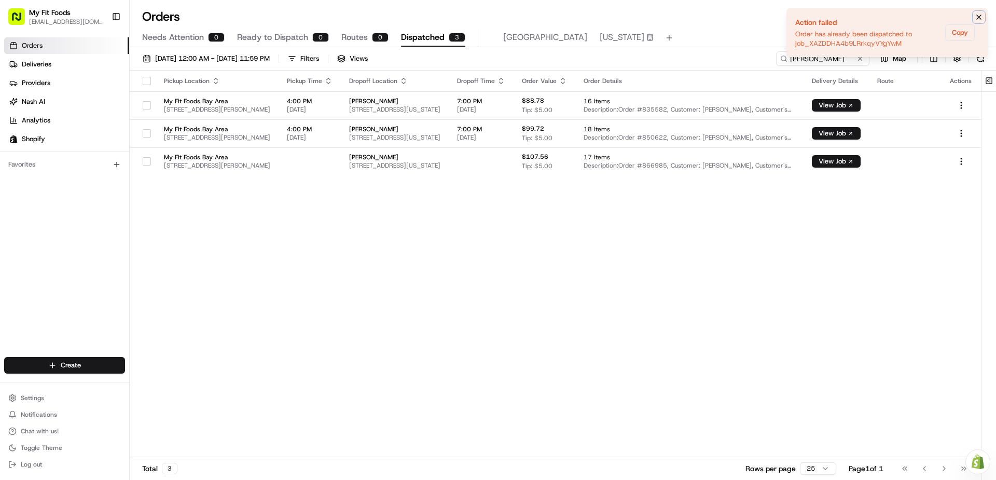
click at [979, 16] on icon "Notifications (F8)" at bounding box center [978, 17] width 8 height 8
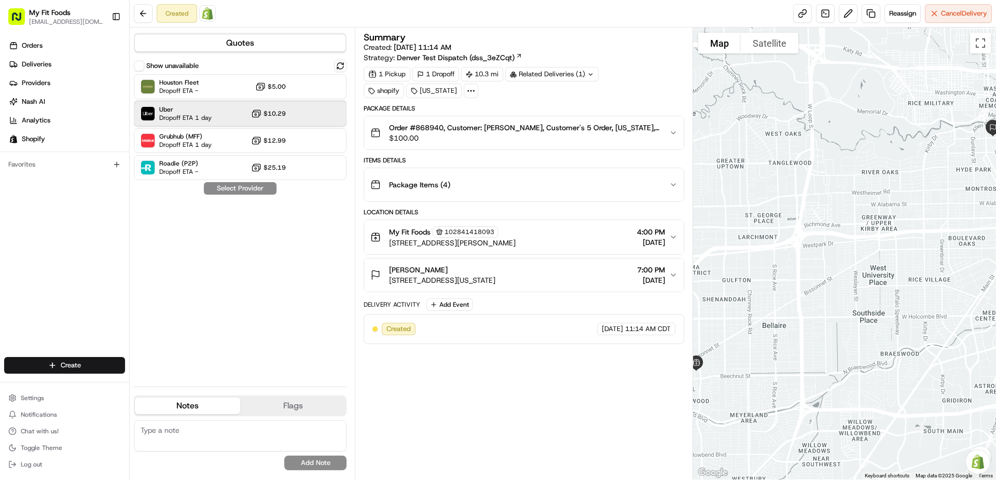
click at [216, 112] on div "Uber Dropoff ETA 1 day $10.29" at bounding box center [240, 113] width 213 height 25
click at [244, 188] on button "Assign Provider" at bounding box center [240, 188] width 74 height 12
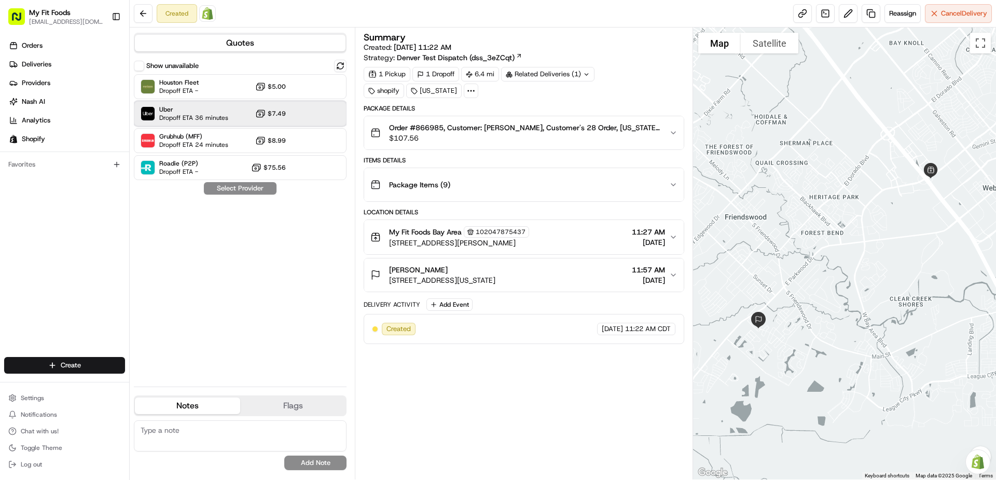
click at [195, 113] on span "Uber" at bounding box center [193, 109] width 69 height 8
click at [236, 191] on button "Assign Provider" at bounding box center [240, 188] width 74 height 12
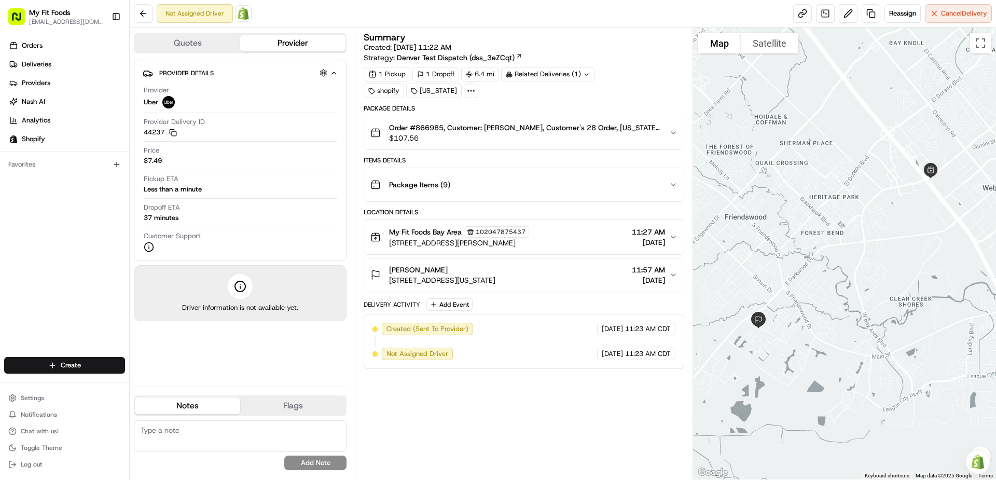
click at [583, 236] on div "My Fit Foods Bay Area 102047875437 [STREET_ADDRESS][PERSON_NAME] 11:27 AM [DATE]" at bounding box center [519, 237] width 298 height 22
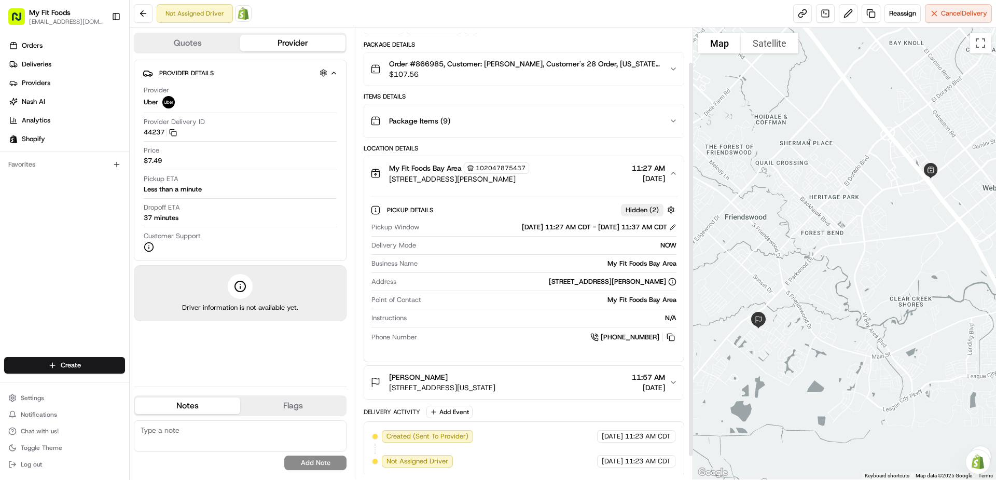
scroll to position [66, 0]
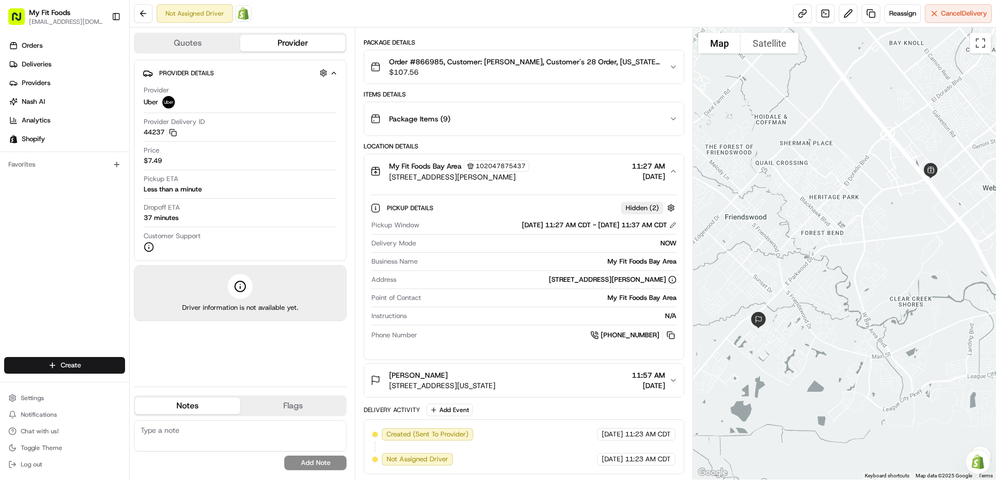
click at [650, 387] on span "[DATE]" at bounding box center [648, 385] width 33 height 10
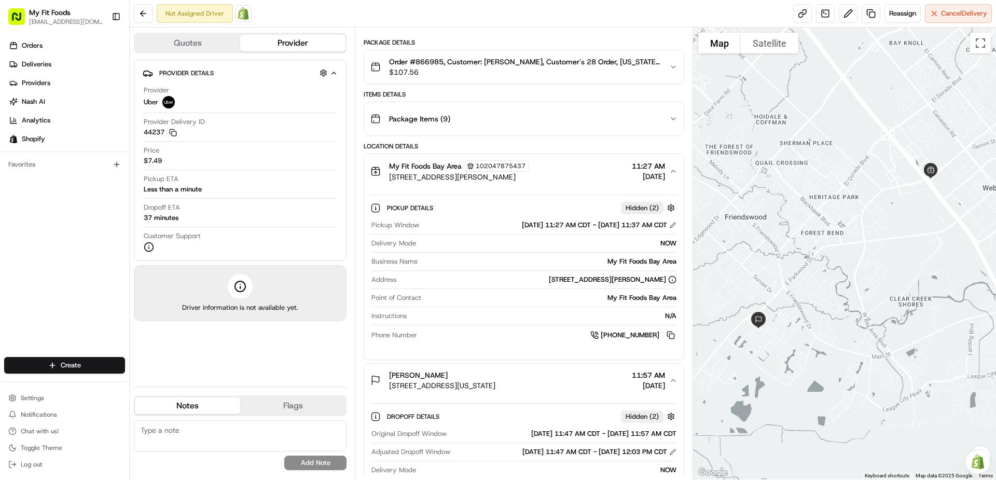
scroll to position [255, 0]
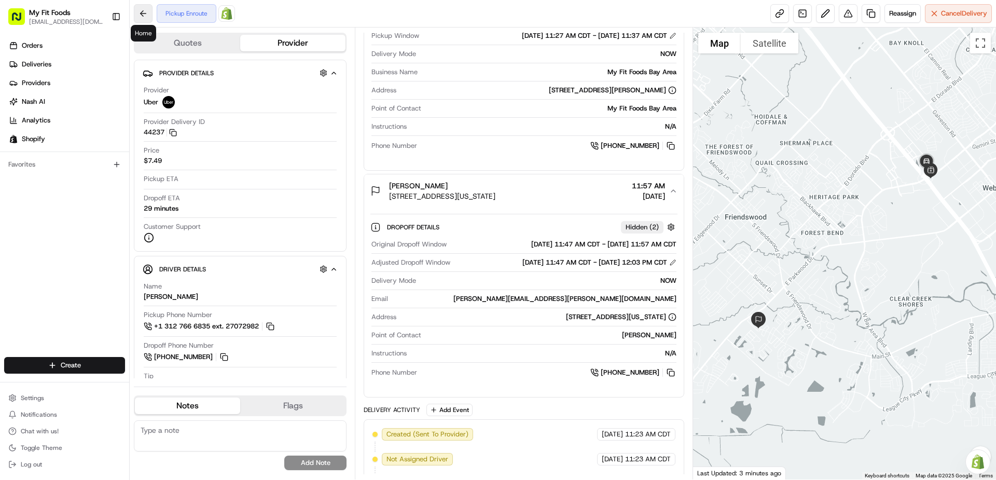
click at [147, 13] on button at bounding box center [143, 13] width 19 height 19
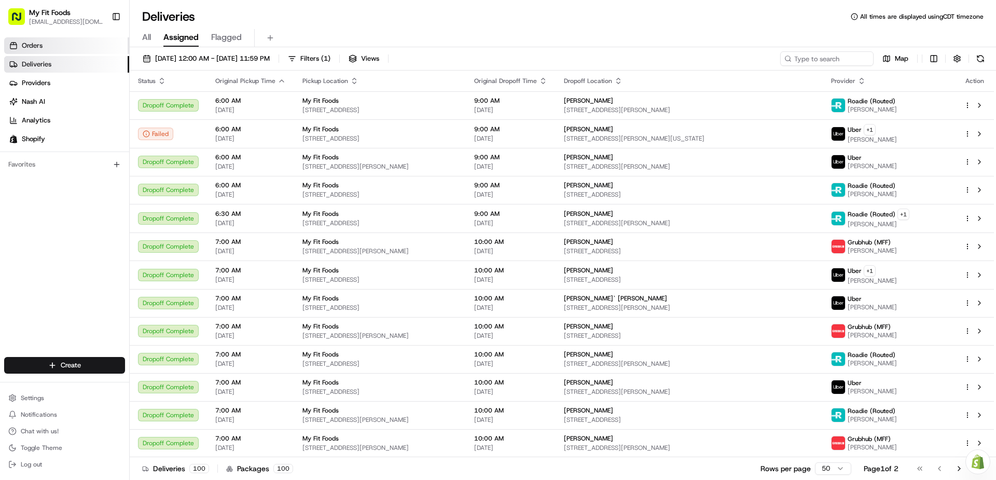
click at [77, 44] on link "Orders" at bounding box center [66, 45] width 125 height 17
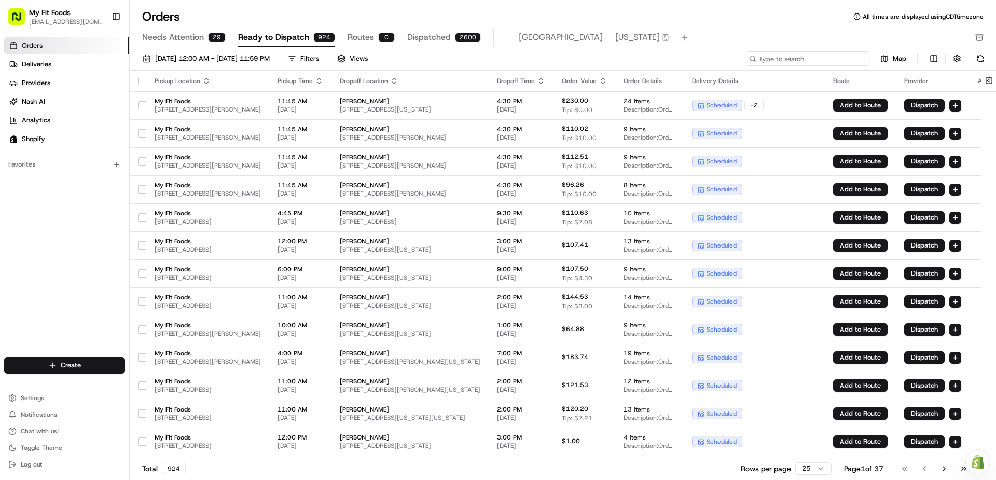
click at [820, 61] on input at bounding box center [807, 58] width 124 height 15
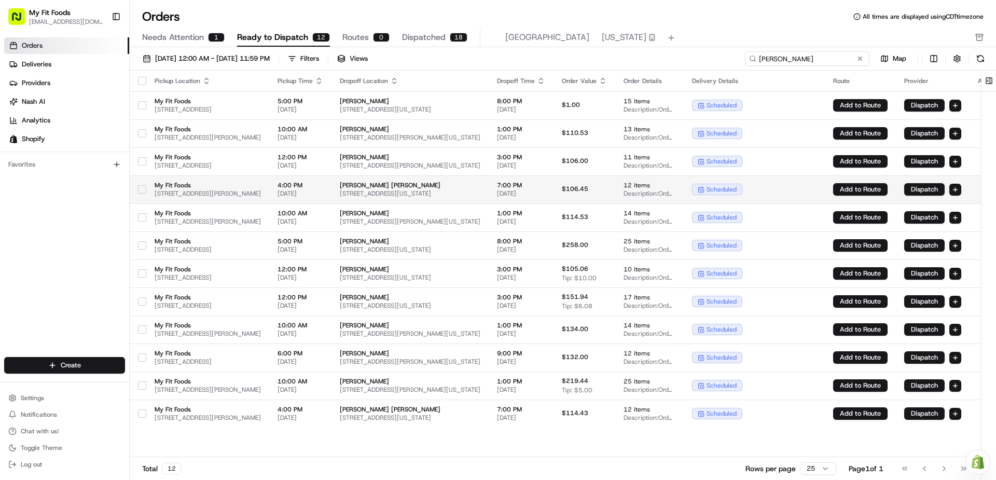
type input "daniel"
click at [480, 184] on span "Daniel Arnaud dominguez" at bounding box center [410, 185] width 141 height 8
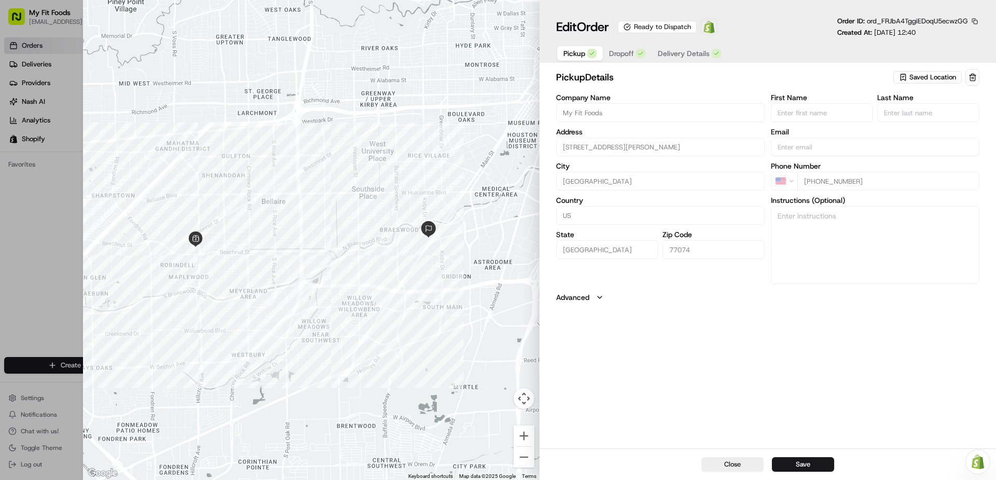
click at [935, 77] on span "Saved Location" at bounding box center [932, 77] width 47 height 9
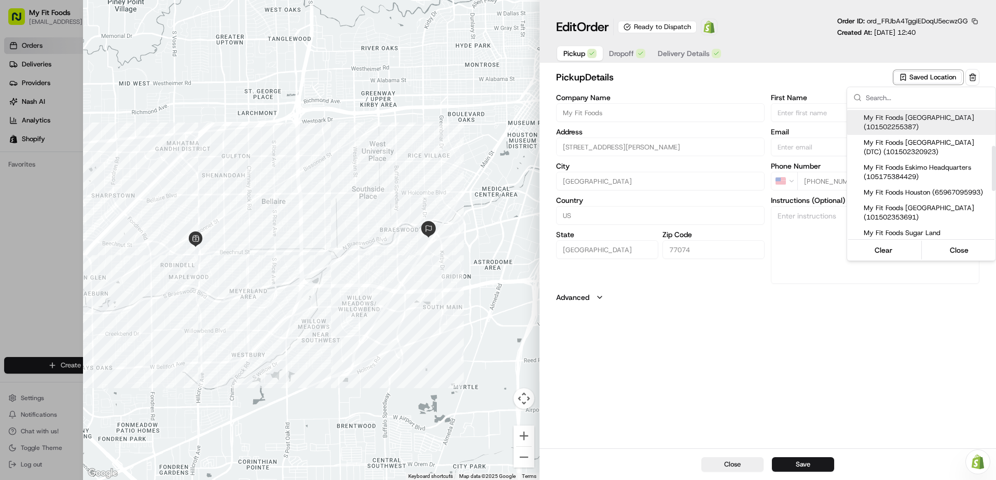
scroll to position [156, 0]
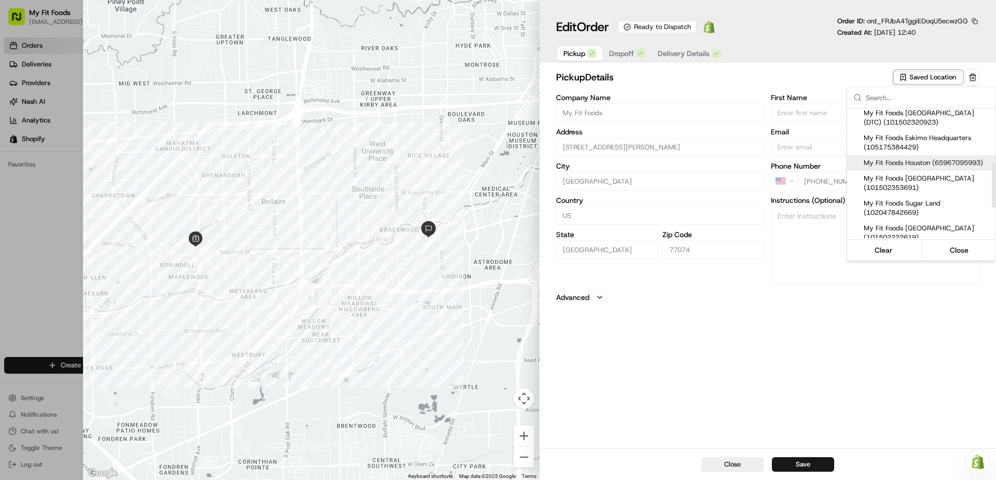
click at [899, 167] on div "My Fit Foods Houston (65967095993)" at bounding box center [921, 163] width 148 height 16
type input "My Fit Foods Houston"
type input "[STREET_ADDRESS]"
type input "77027"
type input "+1 281 588 0034"
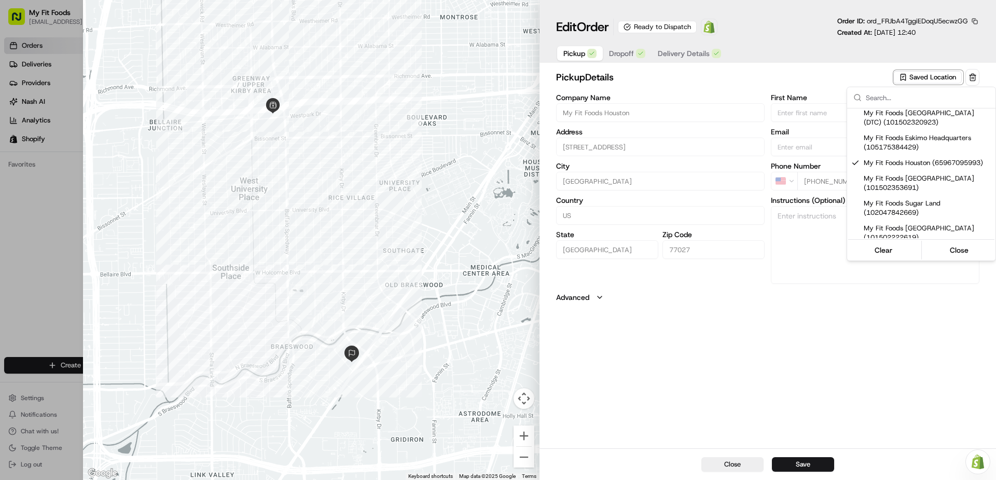
click at [793, 74] on div at bounding box center [498, 240] width 996 height 480
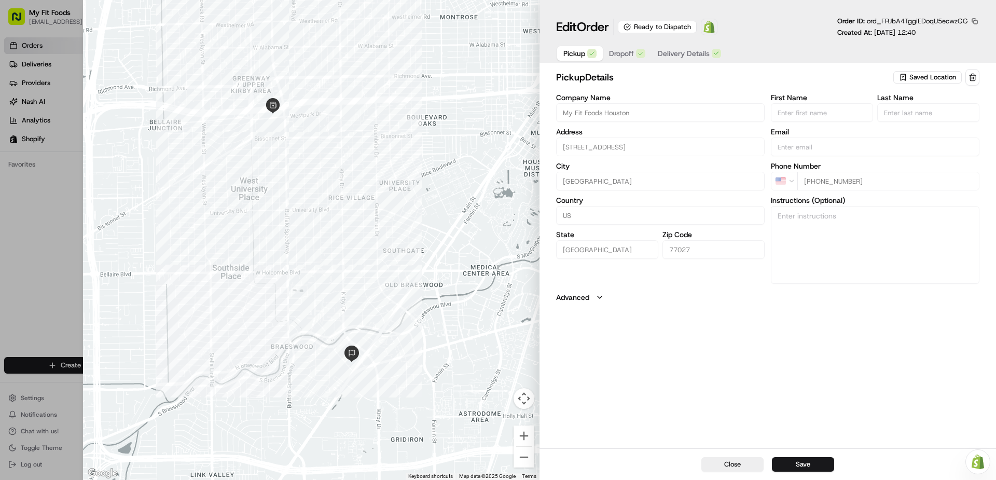
click at [680, 54] on span "Delivery Details" at bounding box center [684, 53] width 52 height 10
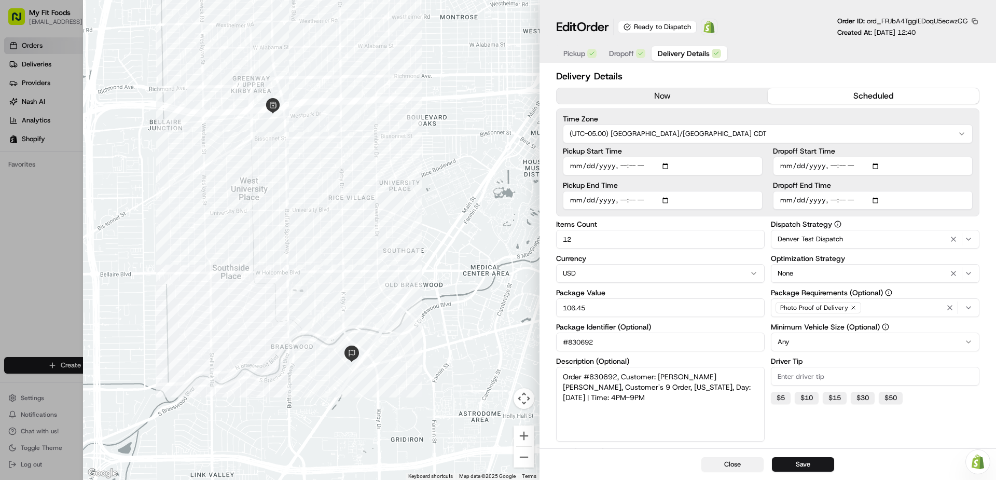
click at [726, 469] on button "Close" at bounding box center [732, 464] width 62 height 15
type input "1"
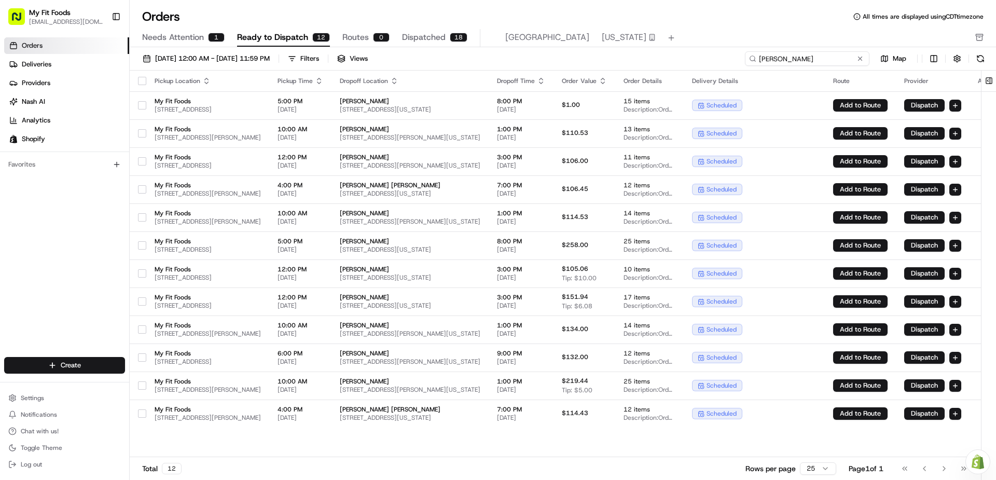
click at [830, 60] on input "daniel" at bounding box center [807, 58] width 124 height 15
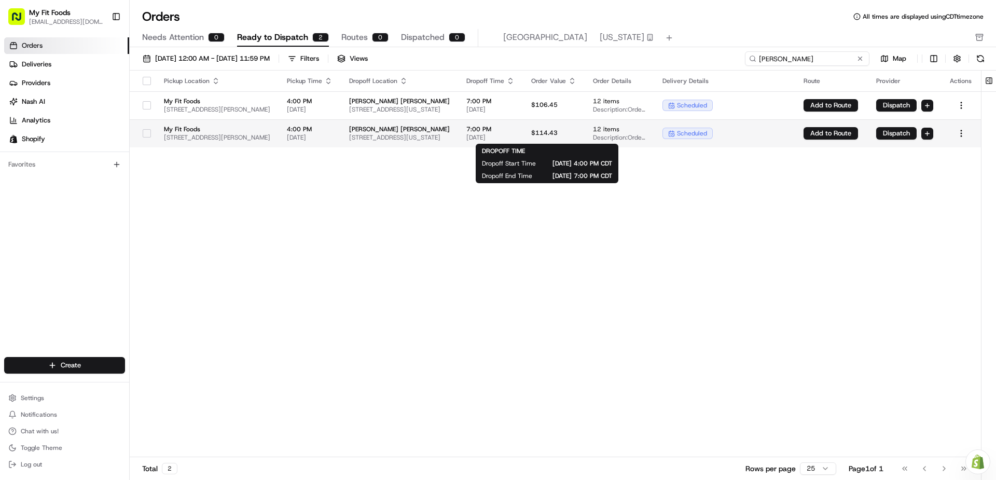
type input "daniel ar"
click at [514, 128] on span "7:00 PM" at bounding box center [490, 129] width 48 height 8
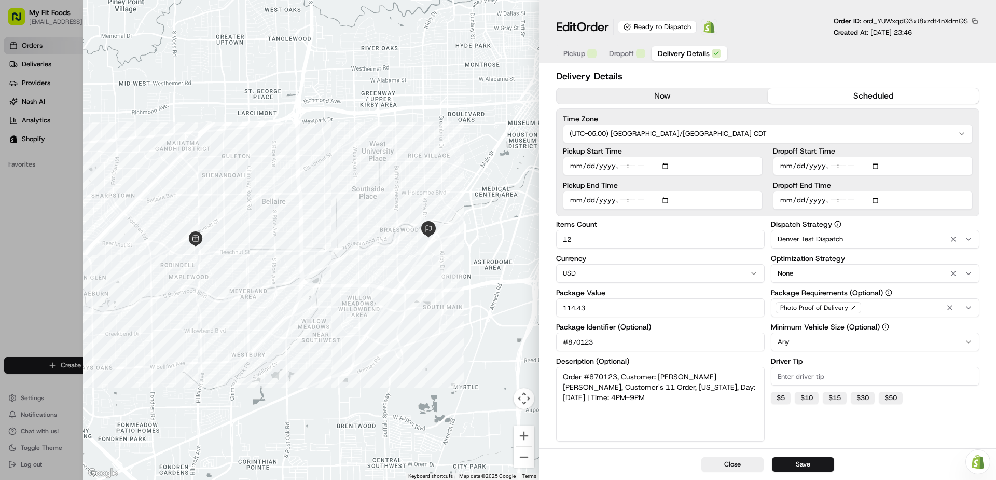
click at [616, 55] on span "Dropoff" at bounding box center [621, 53] width 25 height 10
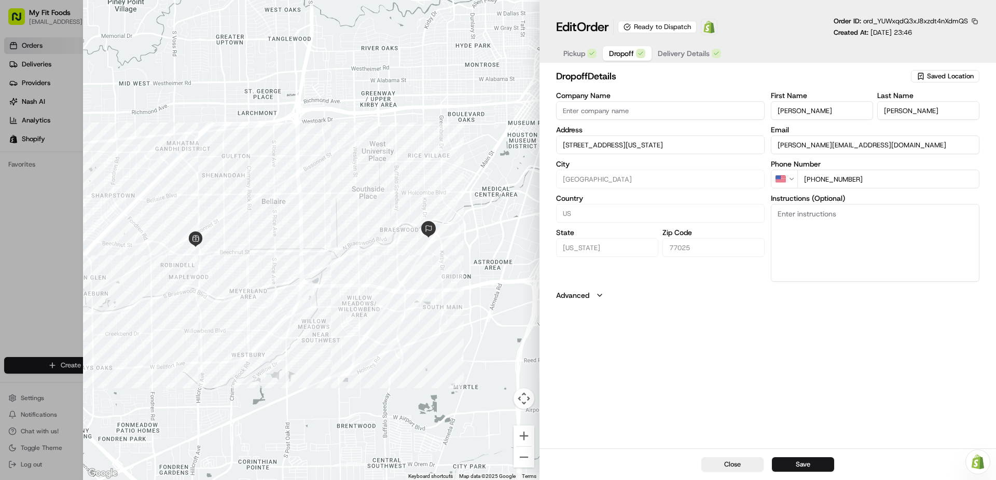
click at [677, 52] on span "Delivery Details" at bounding box center [684, 53] width 52 height 10
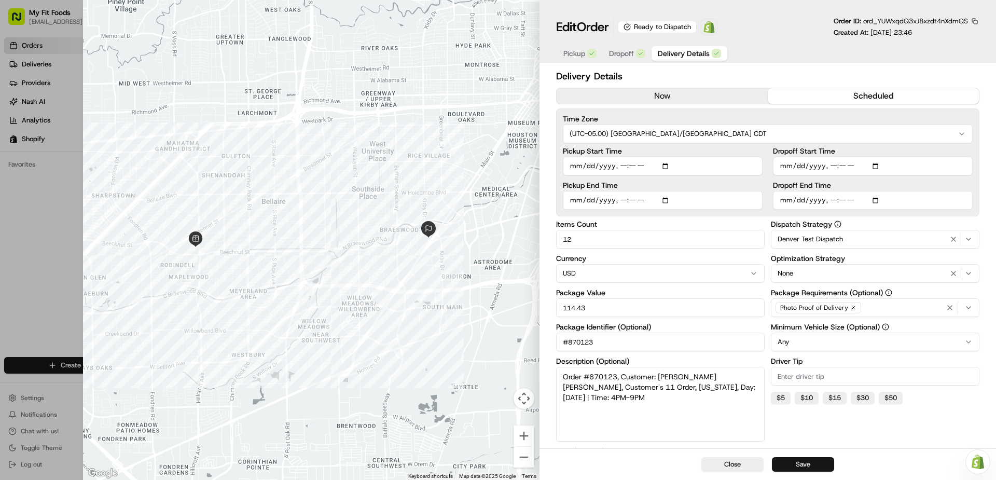
click at [803, 464] on button "Save" at bounding box center [803, 464] width 62 height 15
type input "1"
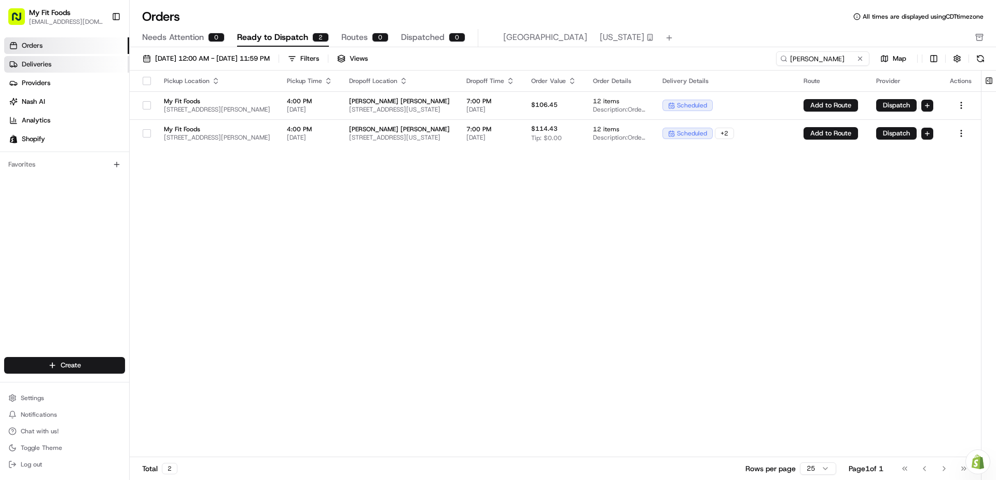
click at [38, 62] on span "Deliveries" at bounding box center [37, 64] width 30 height 9
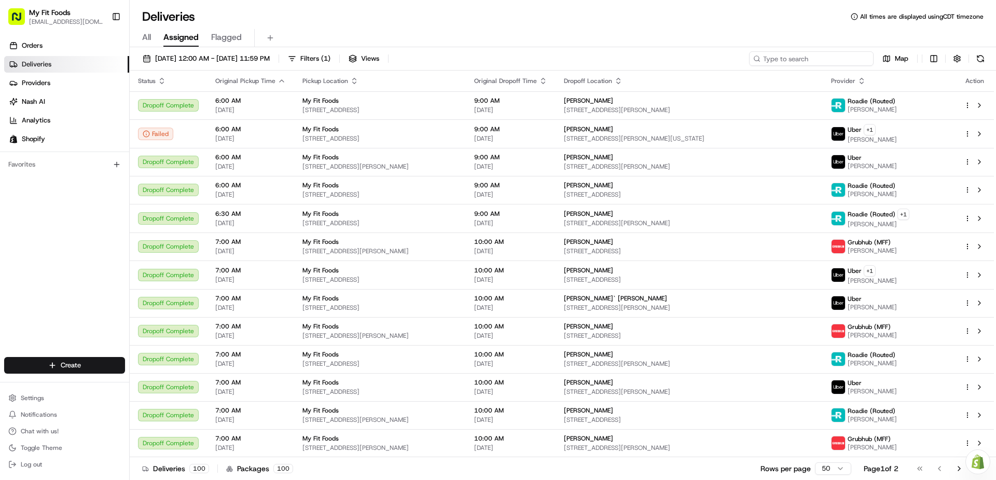
click at [842, 58] on input at bounding box center [811, 58] width 124 height 15
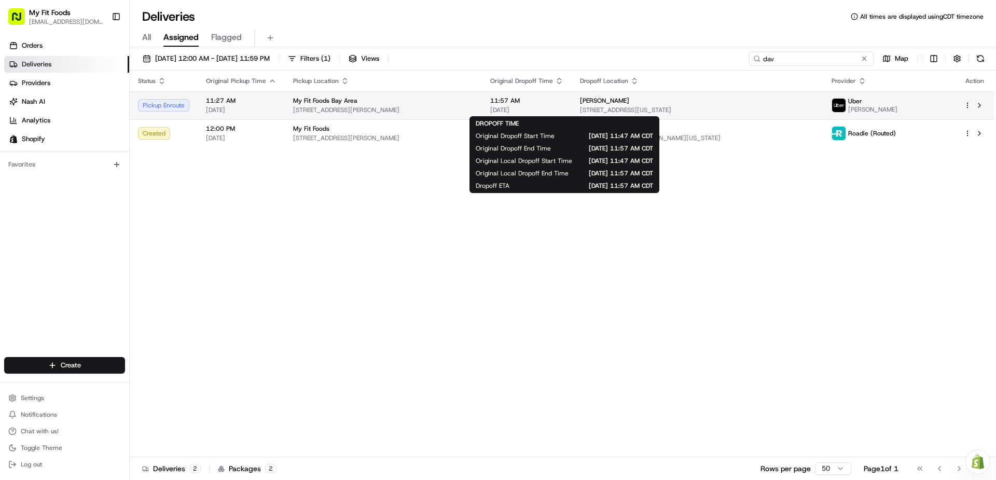
type input "dav"
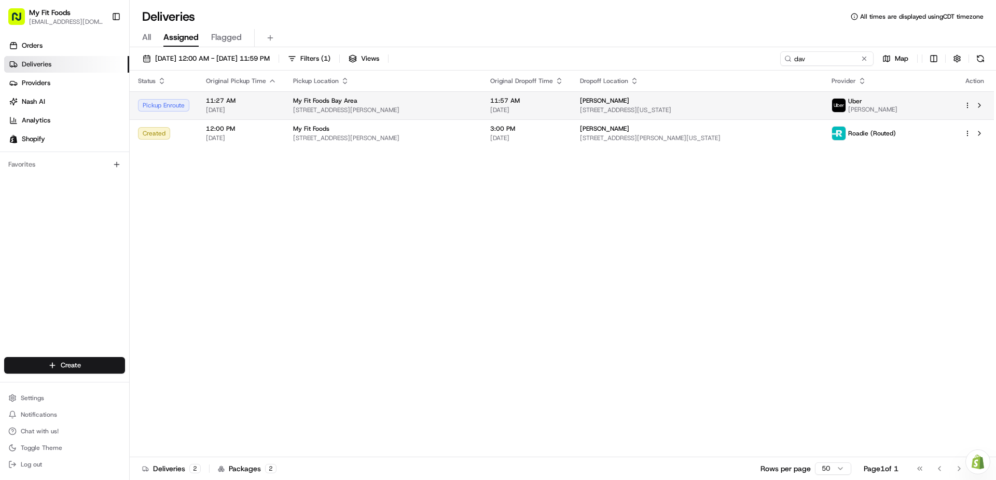
click at [552, 107] on span "[DATE]" at bounding box center [526, 110] width 73 height 8
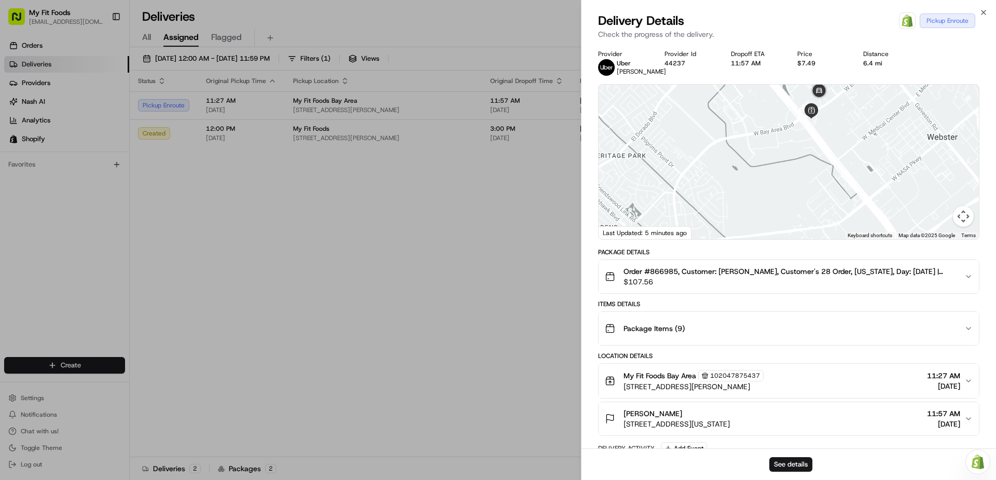
click at [957, 22] on div "Open Order in Shopify Pickup Enroute" at bounding box center [937, 20] width 76 height 17
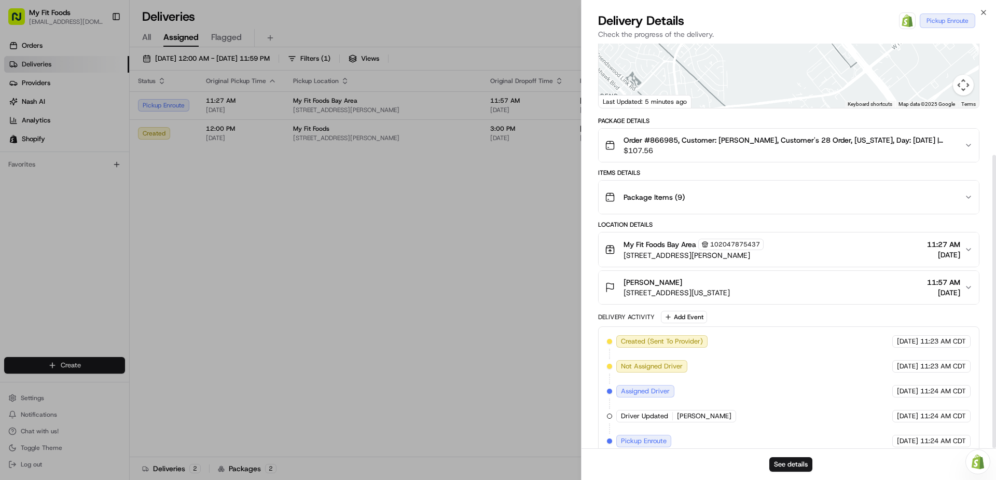
scroll to position [153, 0]
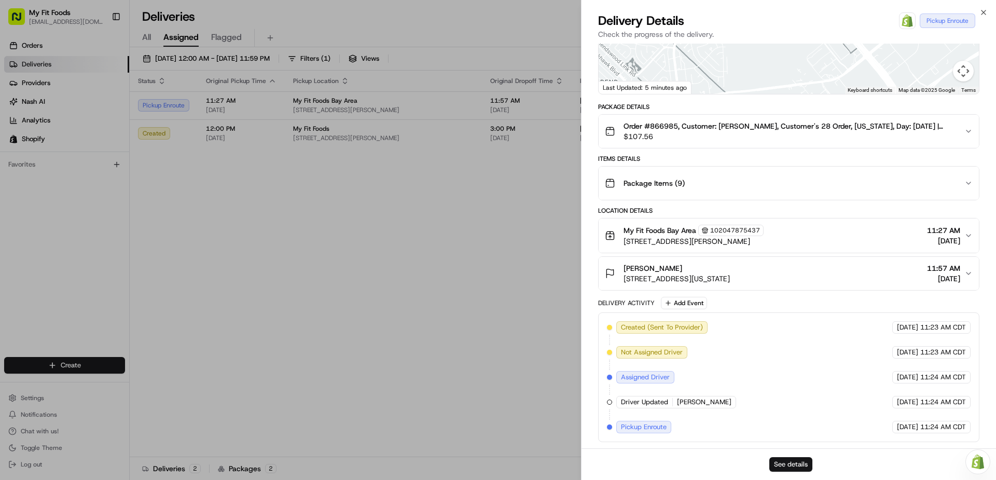
click at [795, 465] on button "See details" at bounding box center [790, 464] width 43 height 15
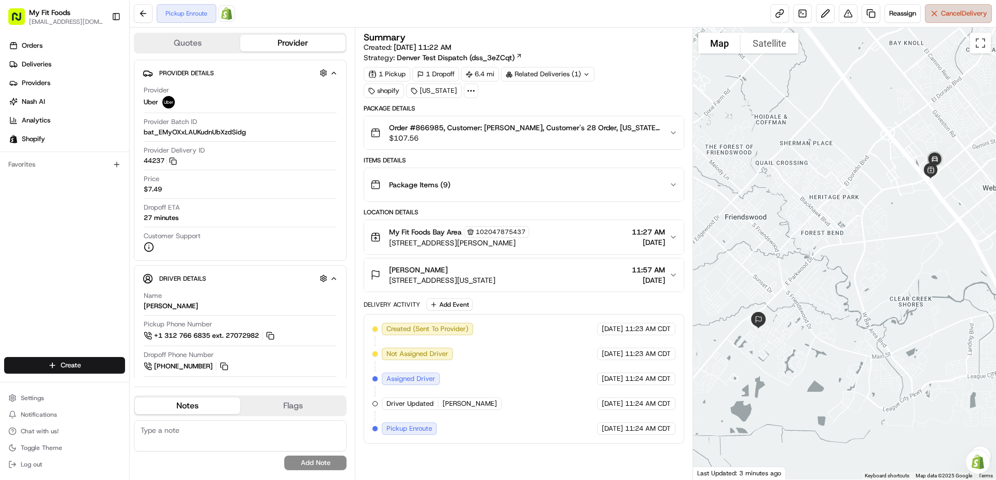
click at [941, 14] on span "Cancel Delivery" at bounding box center [964, 13] width 46 height 9
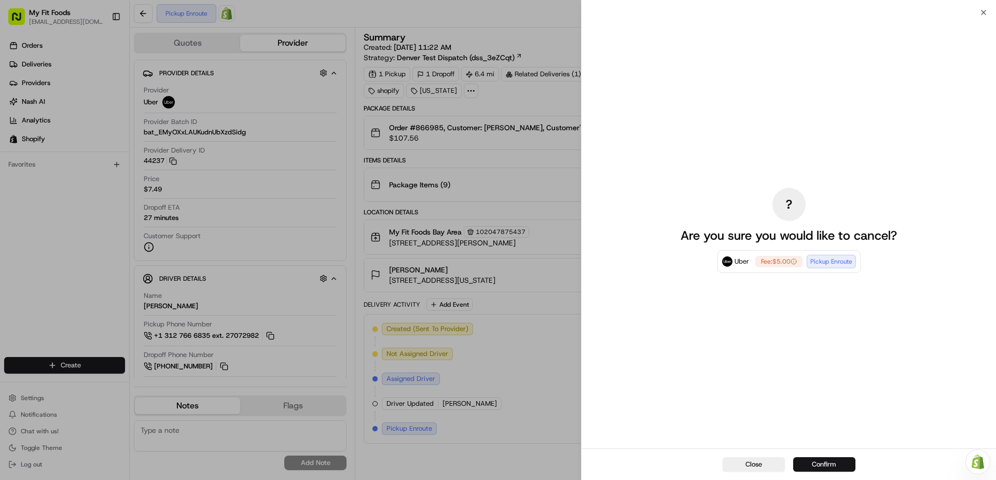
click at [839, 463] on button "Confirm" at bounding box center [824, 464] width 62 height 15
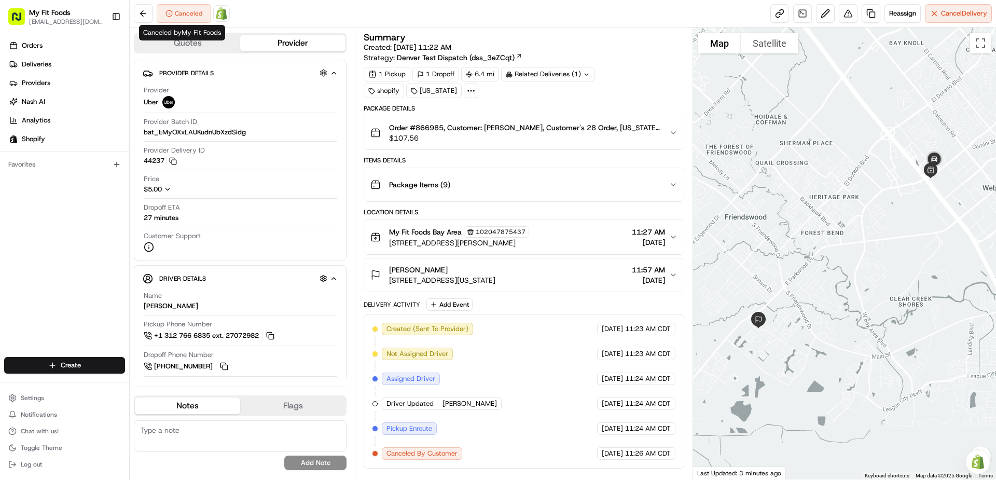
click at [190, 16] on div "Canceled" at bounding box center [184, 13] width 54 height 19
click at [612, 241] on div "My Fit Foods Bay Area 102047875437 [STREET_ADDRESS][PERSON_NAME] 11:27 AM [DATE]" at bounding box center [519, 237] width 298 height 22
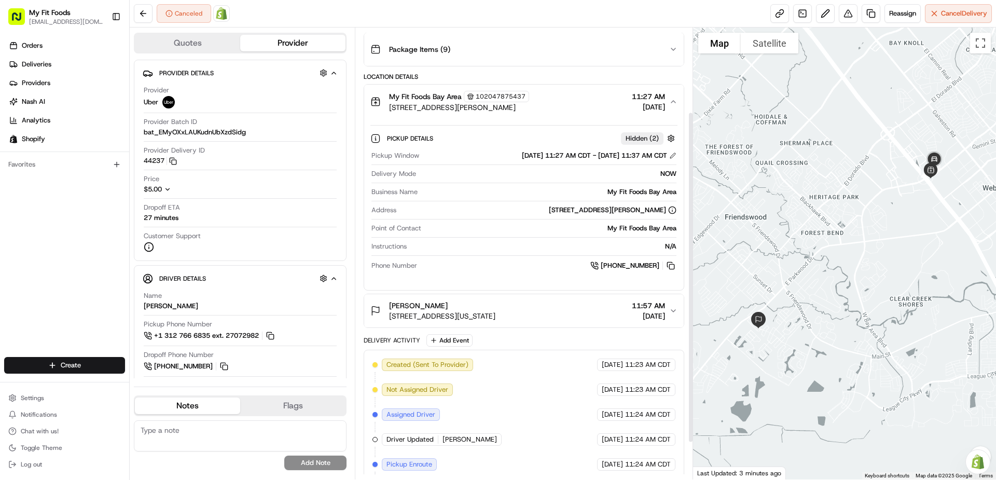
scroll to position [165, 0]
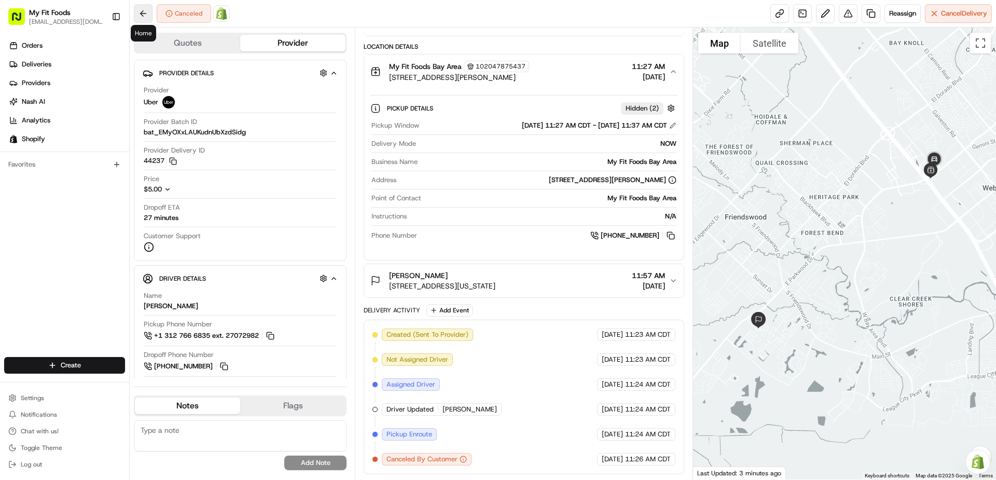
click at [138, 15] on button at bounding box center [143, 13] width 19 height 19
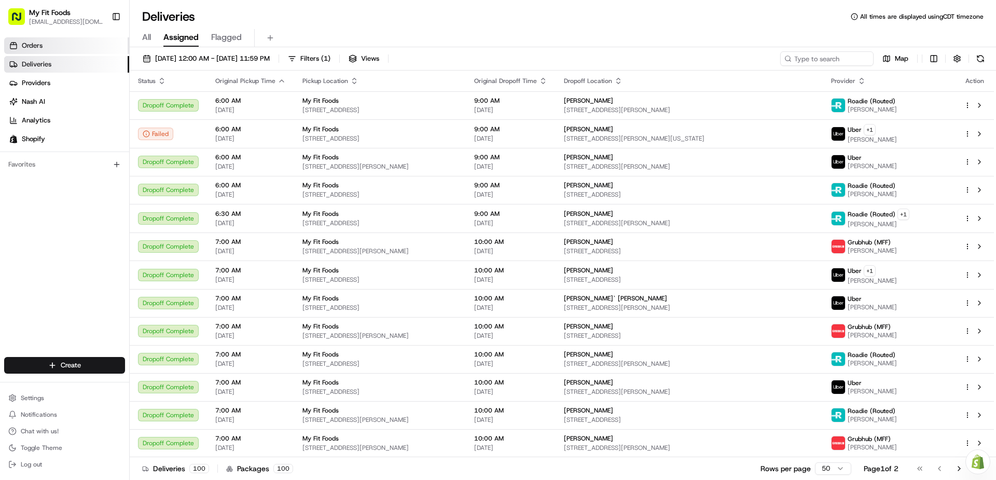
click at [86, 45] on link "Orders" at bounding box center [66, 45] width 125 height 17
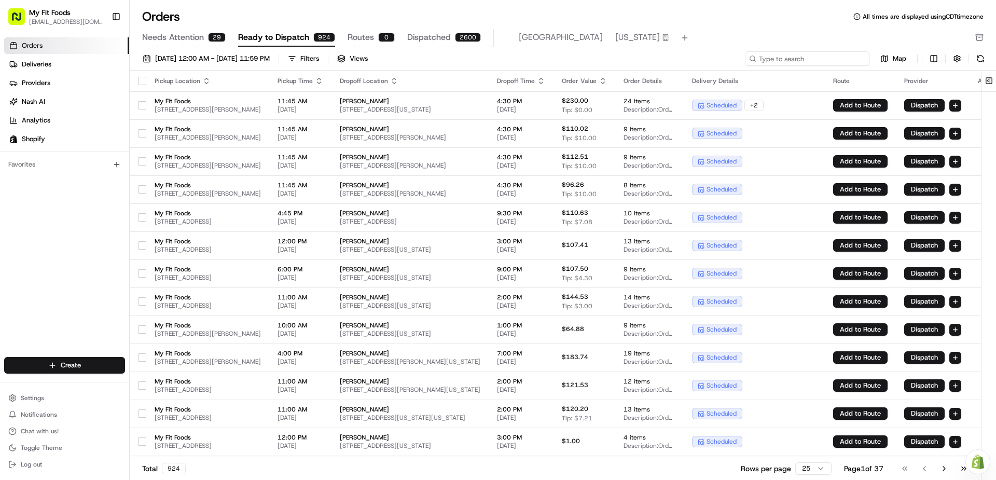
click at [810, 60] on input at bounding box center [807, 58] width 124 height 15
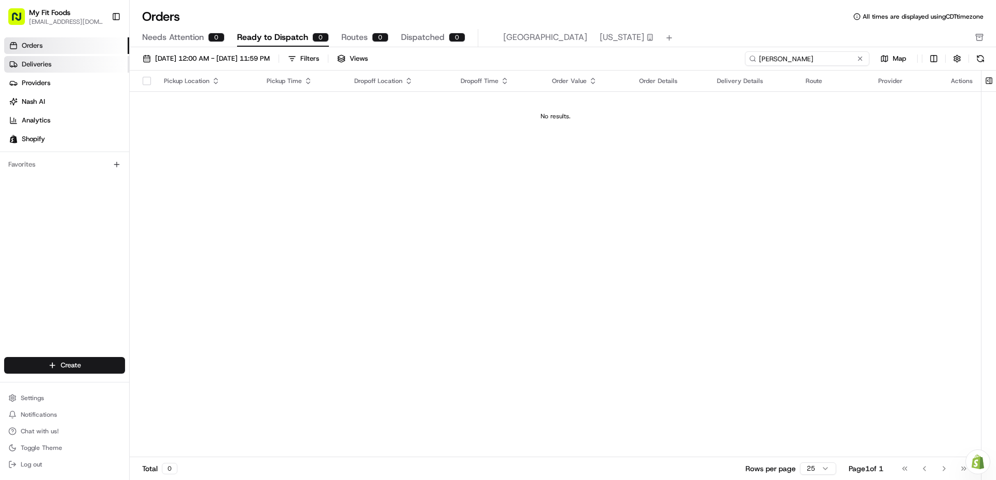
type input "[PERSON_NAME]"
click at [101, 63] on link "Deliveries" at bounding box center [66, 64] width 125 height 17
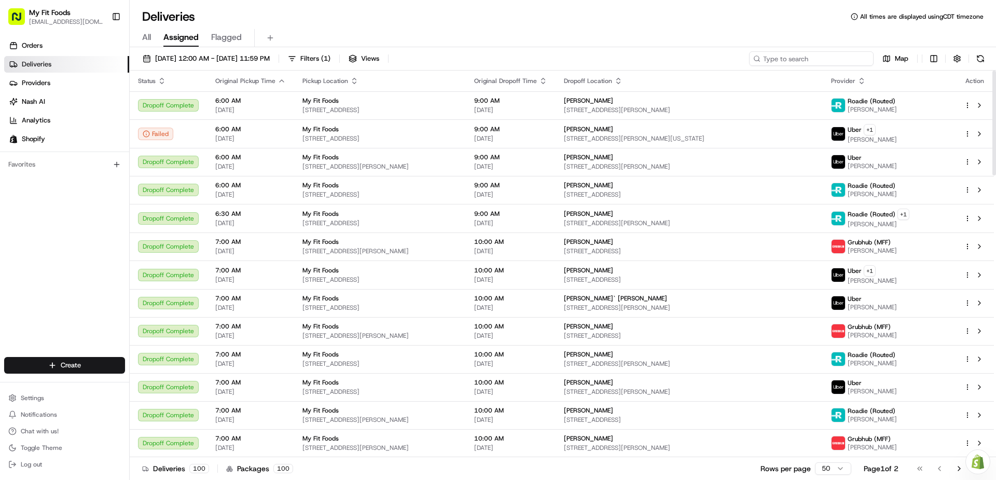
click at [810, 62] on input at bounding box center [811, 58] width 124 height 15
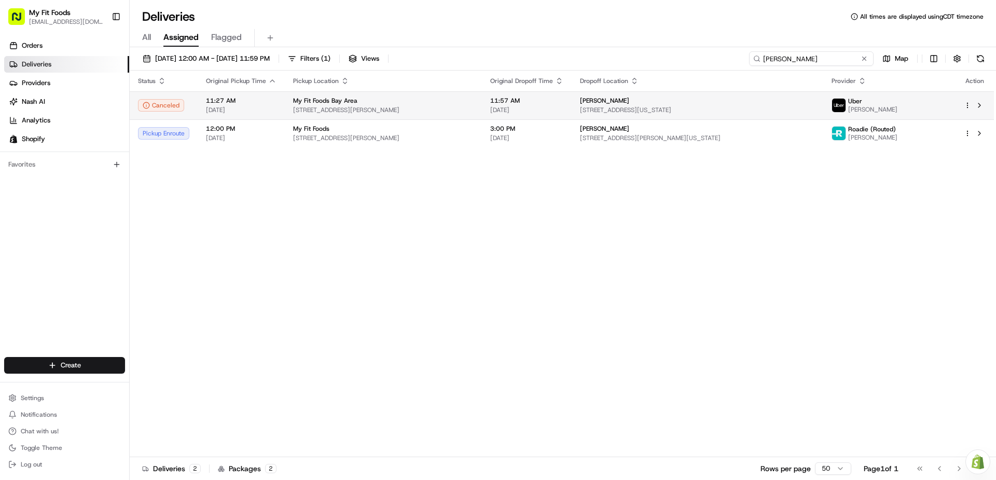
type input "[PERSON_NAME]"
click at [397, 116] on td "My Fit Foods Bay Area [STREET_ADDRESS][PERSON_NAME]" at bounding box center [383, 105] width 197 height 28
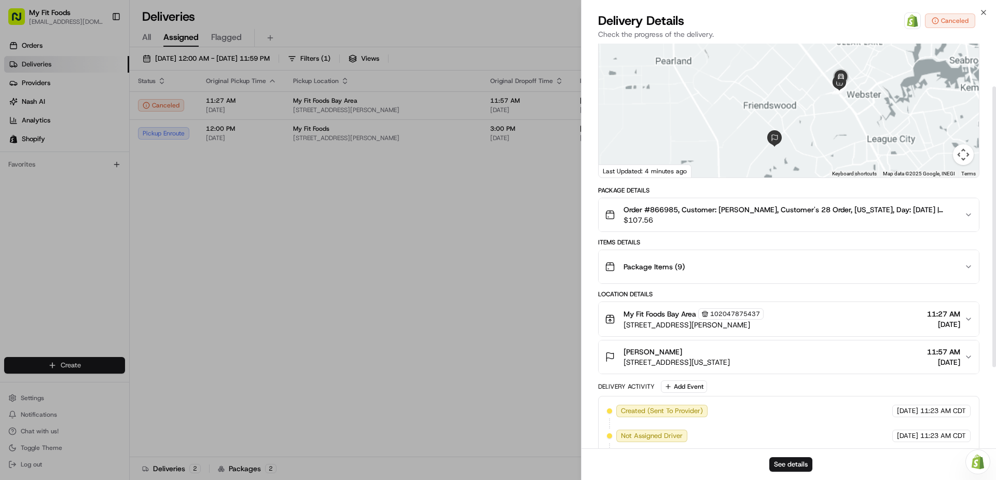
scroll to position [104, 0]
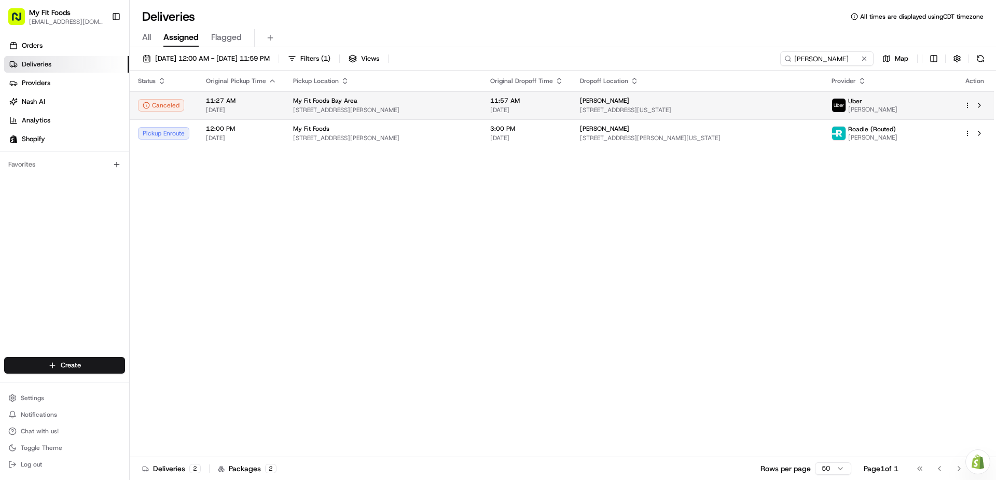
click at [287, 102] on td "My Fit Foods Bay Area [STREET_ADDRESS][PERSON_NAME]" at bounding box center [383, 105] width 197 height 28
click at [968, 105] on html "My Fit Foods [EMAIL_ADDRESS][DOMAIN_NAME] Toggle Sidebar Orders Deliveries Prov…" at bounding box center [498, 240] width 996 height 480
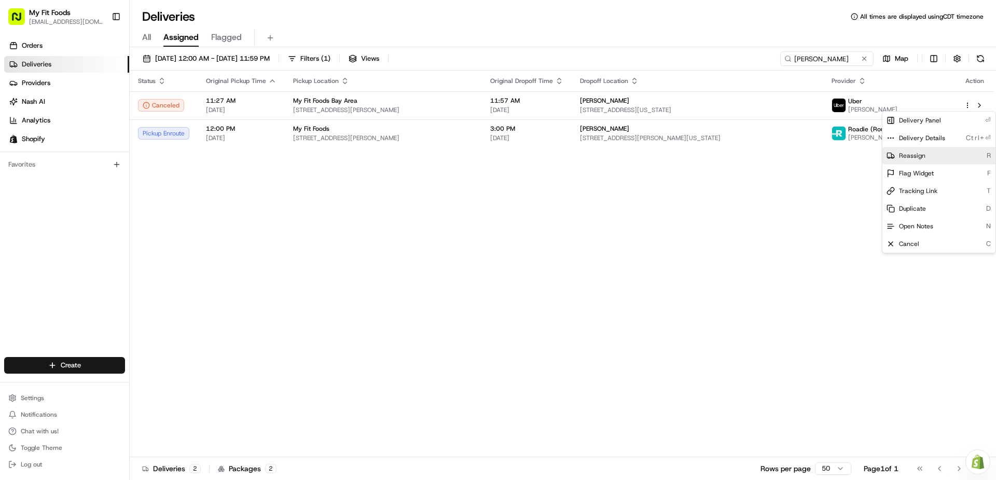
click at [932, 152] on div "Reassign R" at bounding box center [938, 156] width 113 height 18
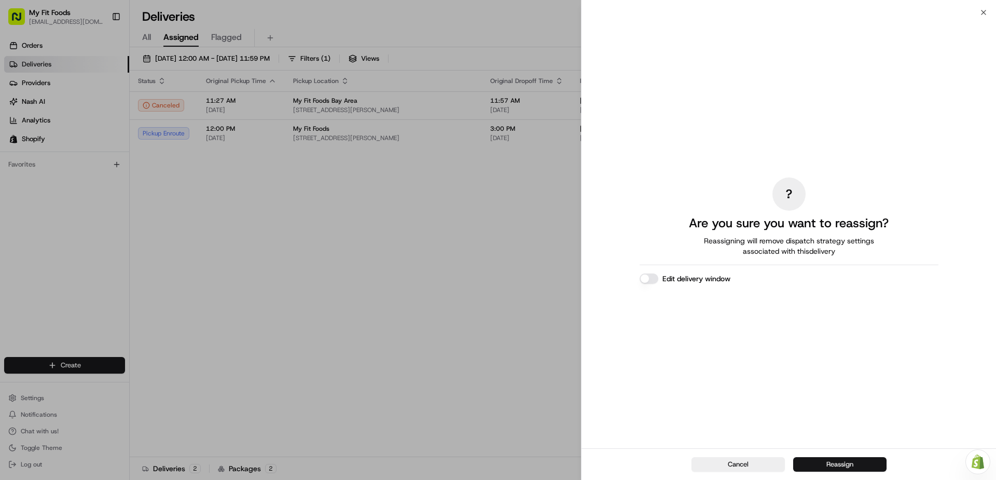
click at [822, 460] on button "Reassign" at bounding box center [839, 464] width 93 height 15
